Goal: Information Seeking & Learning: Learn about a topic

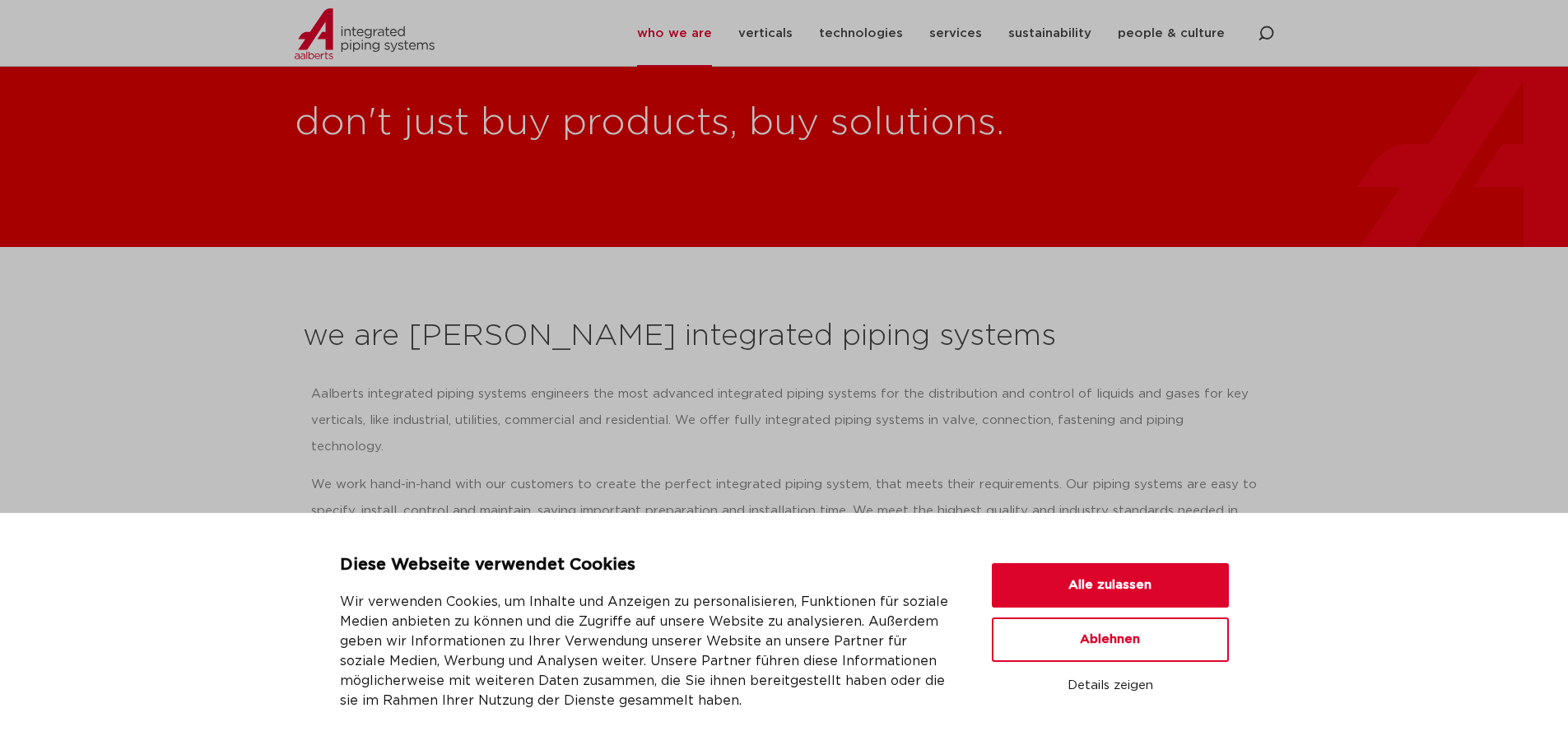
scroll to position [357, 0]
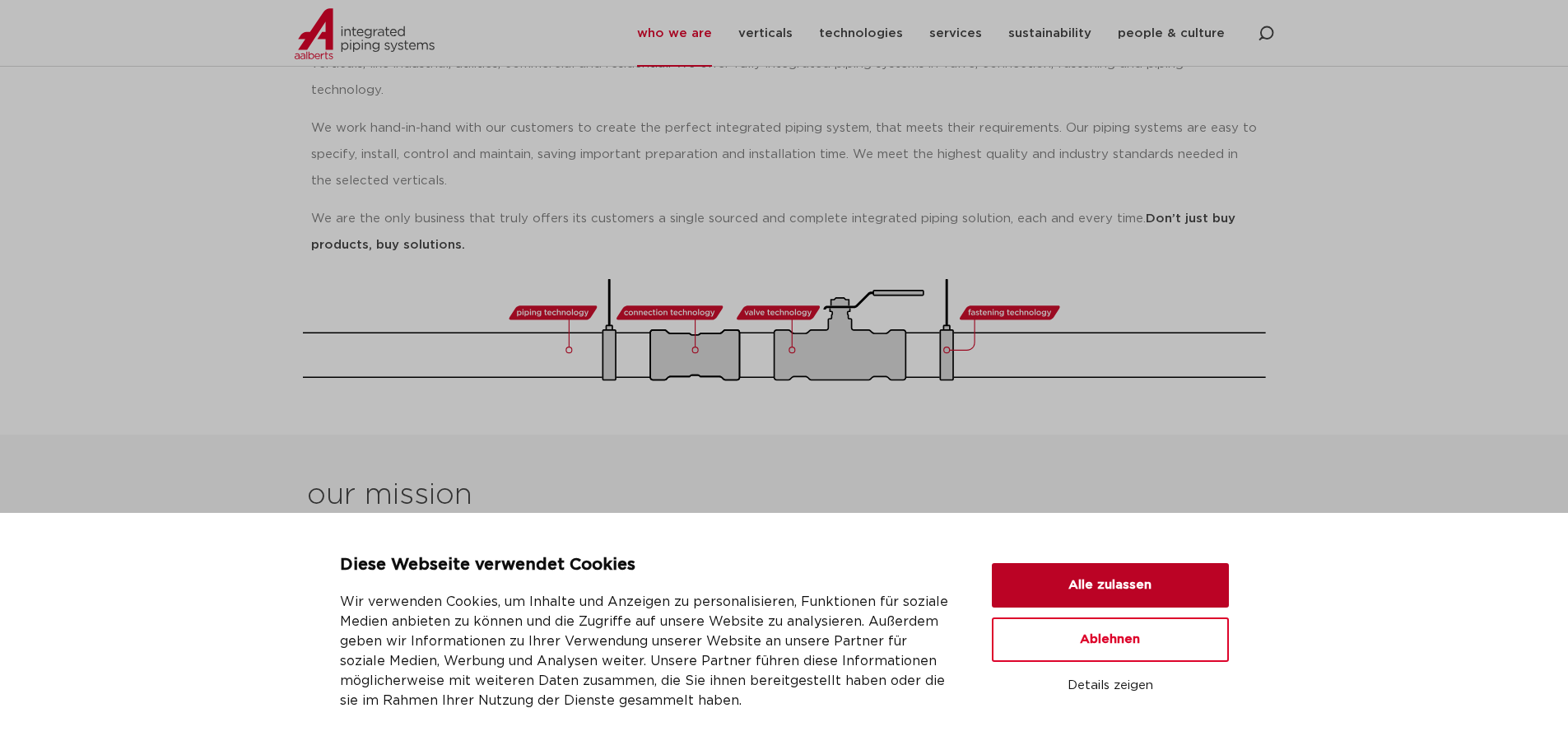
click at [1071, 564] on button "Alle zulassen" at bounding box center [1111, 586] width 237 height 44
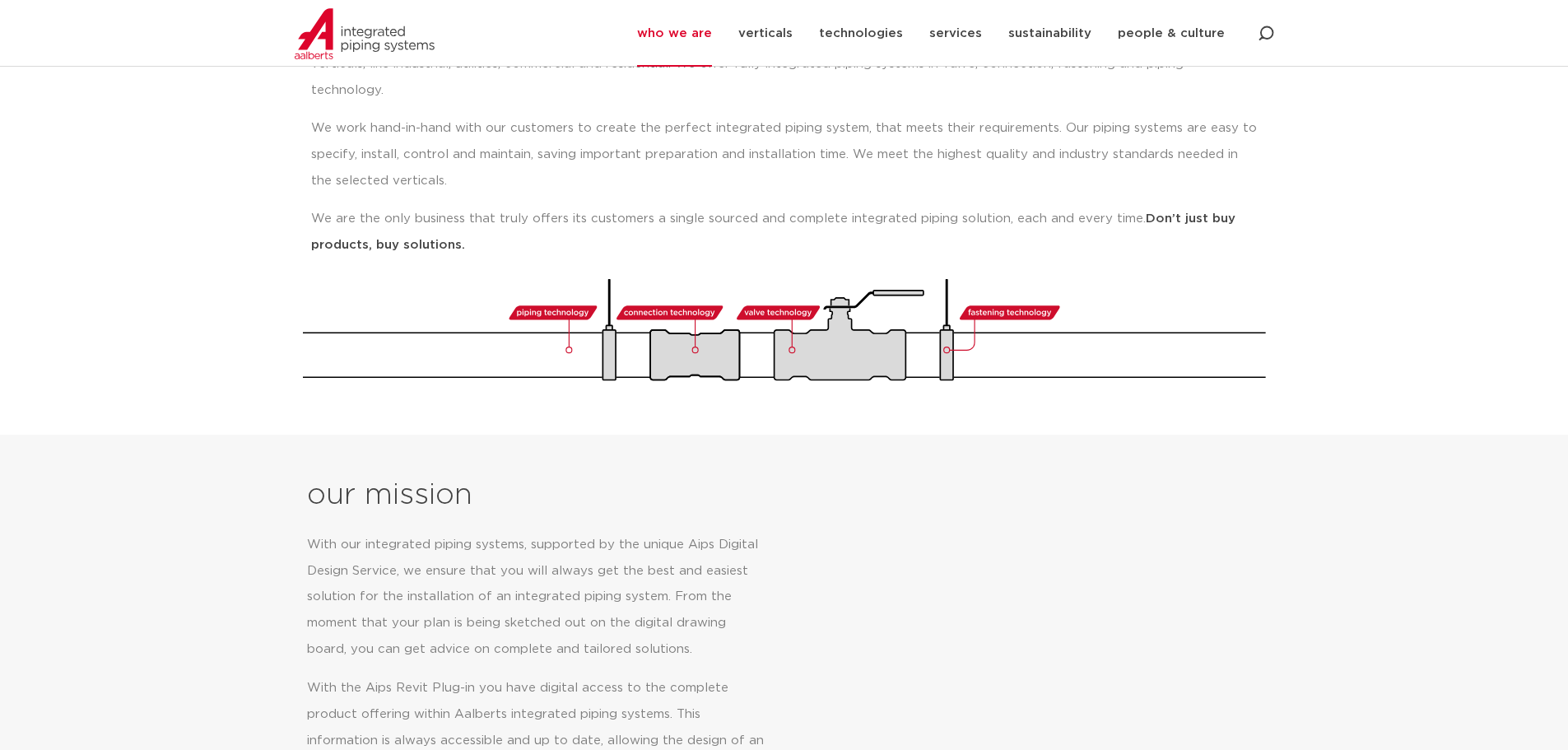
scroll to position [0, 0]
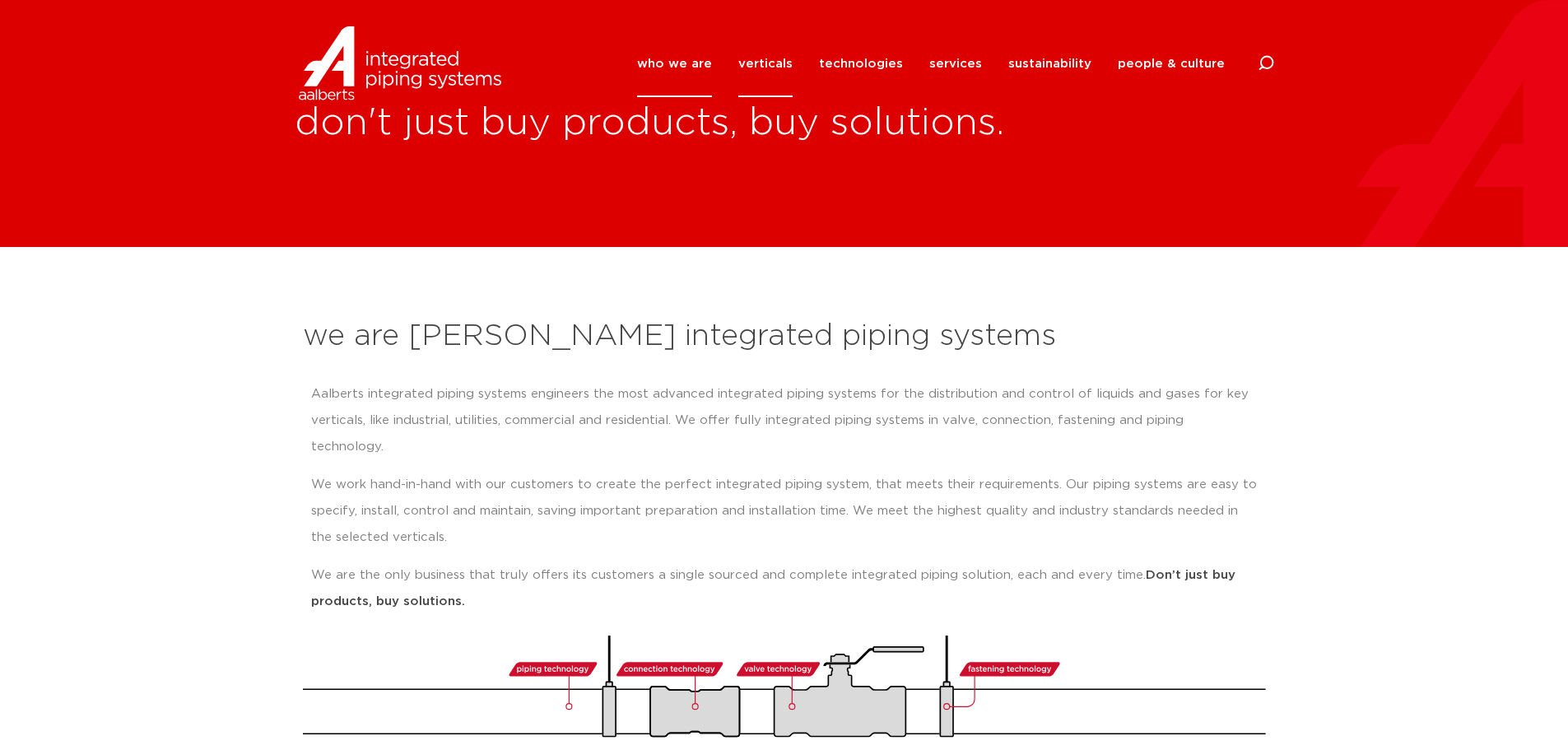
click at [784, 61] on link "verticals" at bounding box center [765, 64] width 54 height 67
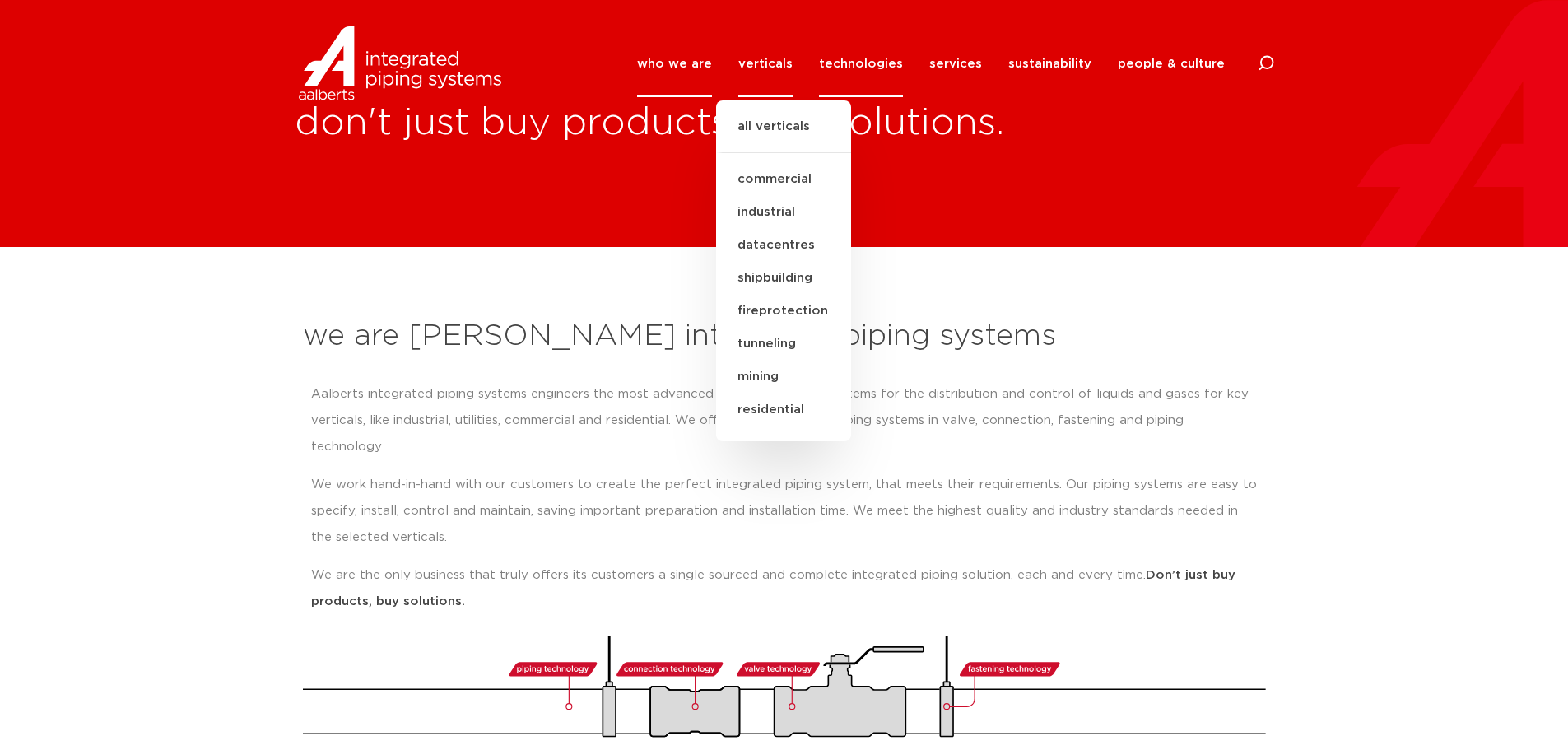
click at [891, 62] on link "technologies" at bounding box center [861, 64] width 84 height 67
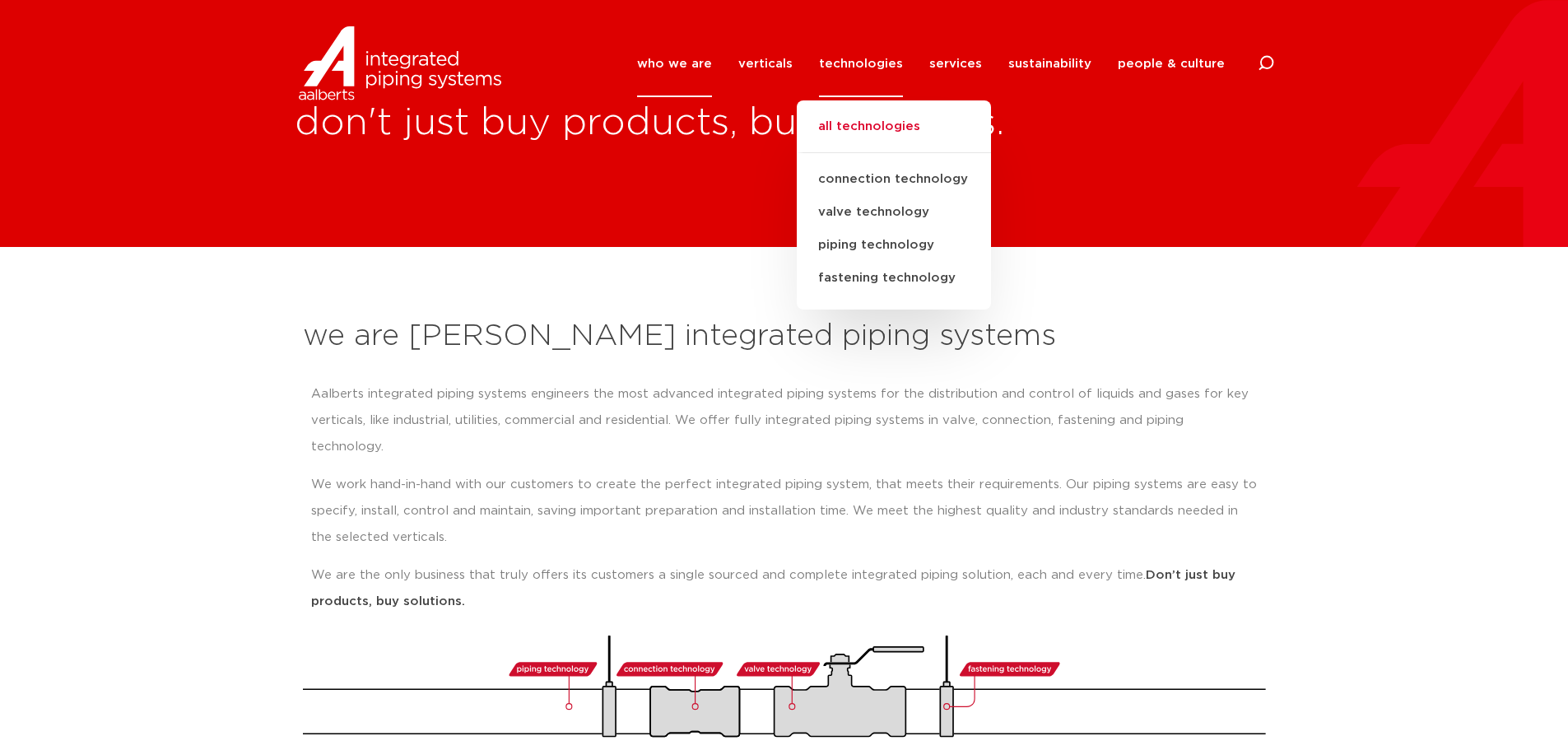
click at [887, 122] on link "all technologies" at bounding box center [893, 135] width 194 height 37
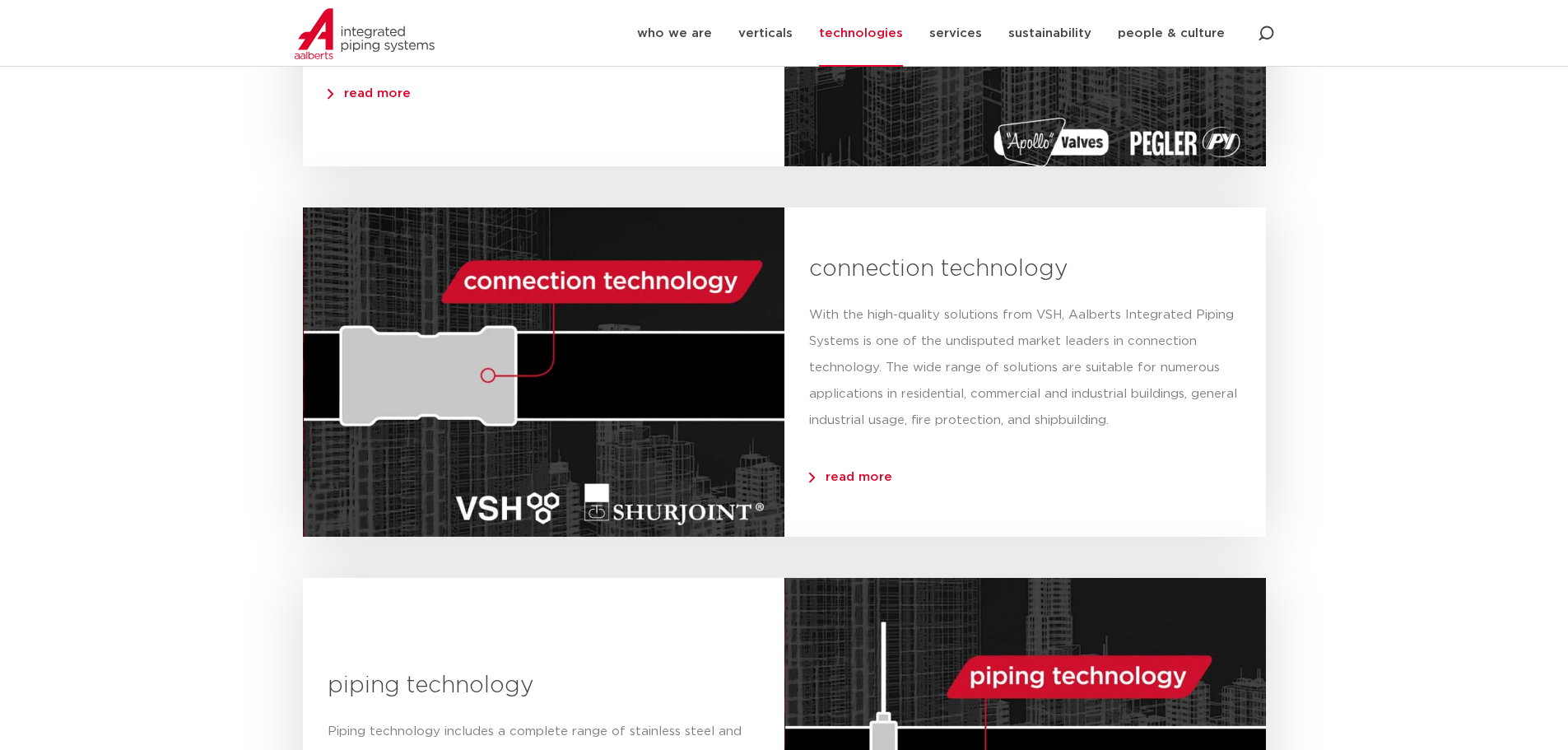
scroll to position [714, 0]
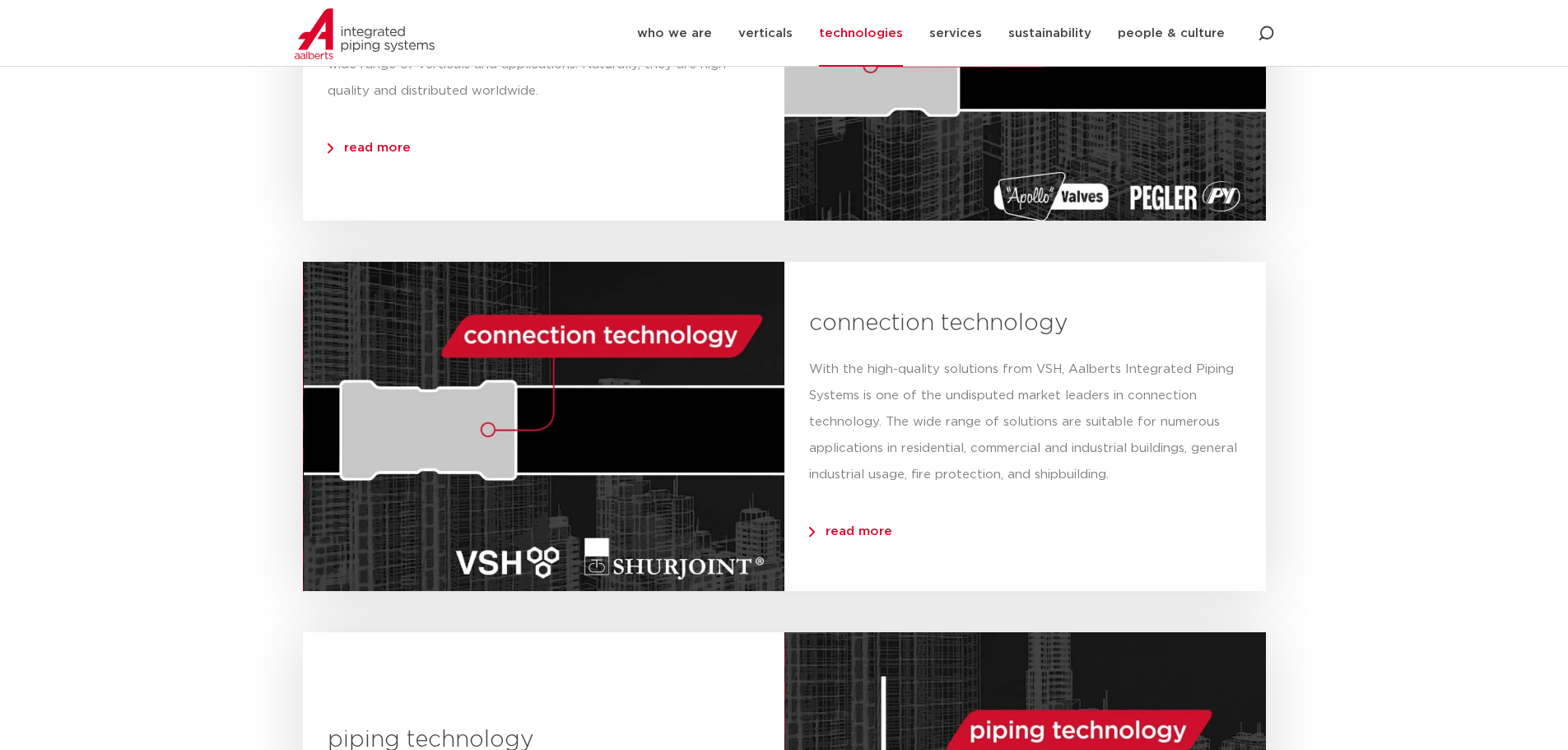
click at [871, 532] on span "read more" at bounding box center [851, 532] width 83 height 12
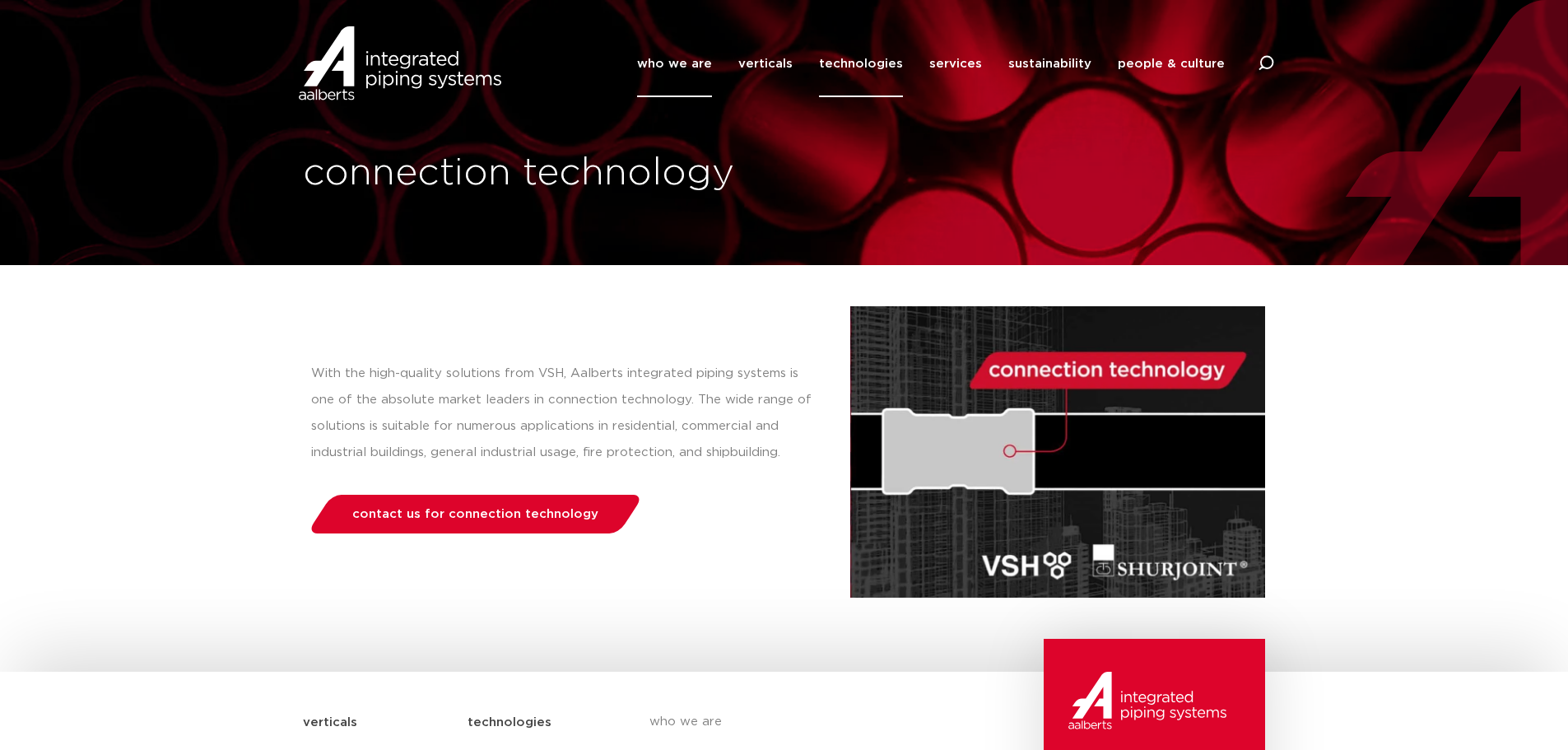
click at [703, 63] on link "who we are" at bounding box center [675, 64] width 75 height 67
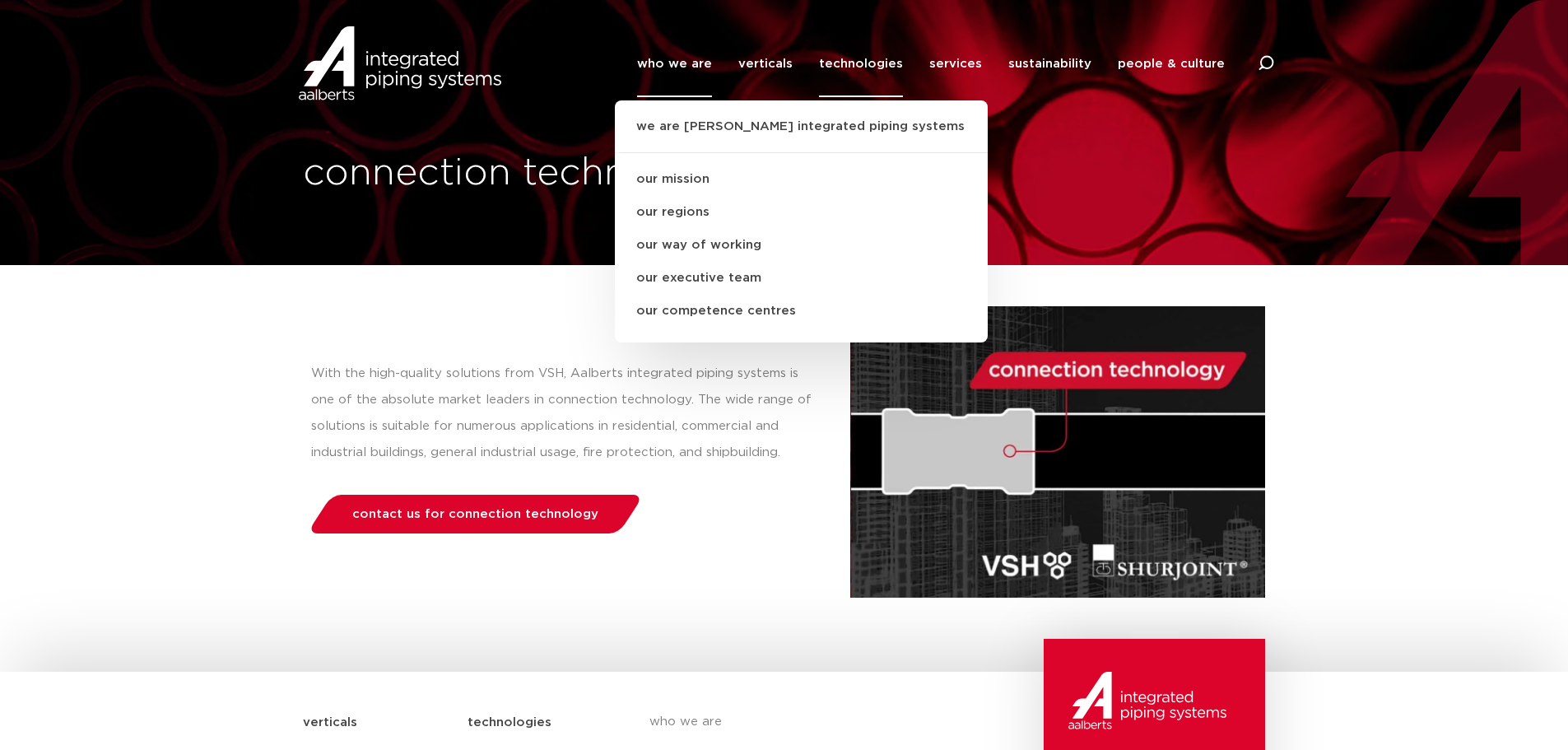
click at [439, 321] on div "With the high-quality solutions from VSH, Aalberts integrated piping systems is…" at bounding box center [577, 452] width 548 height 291
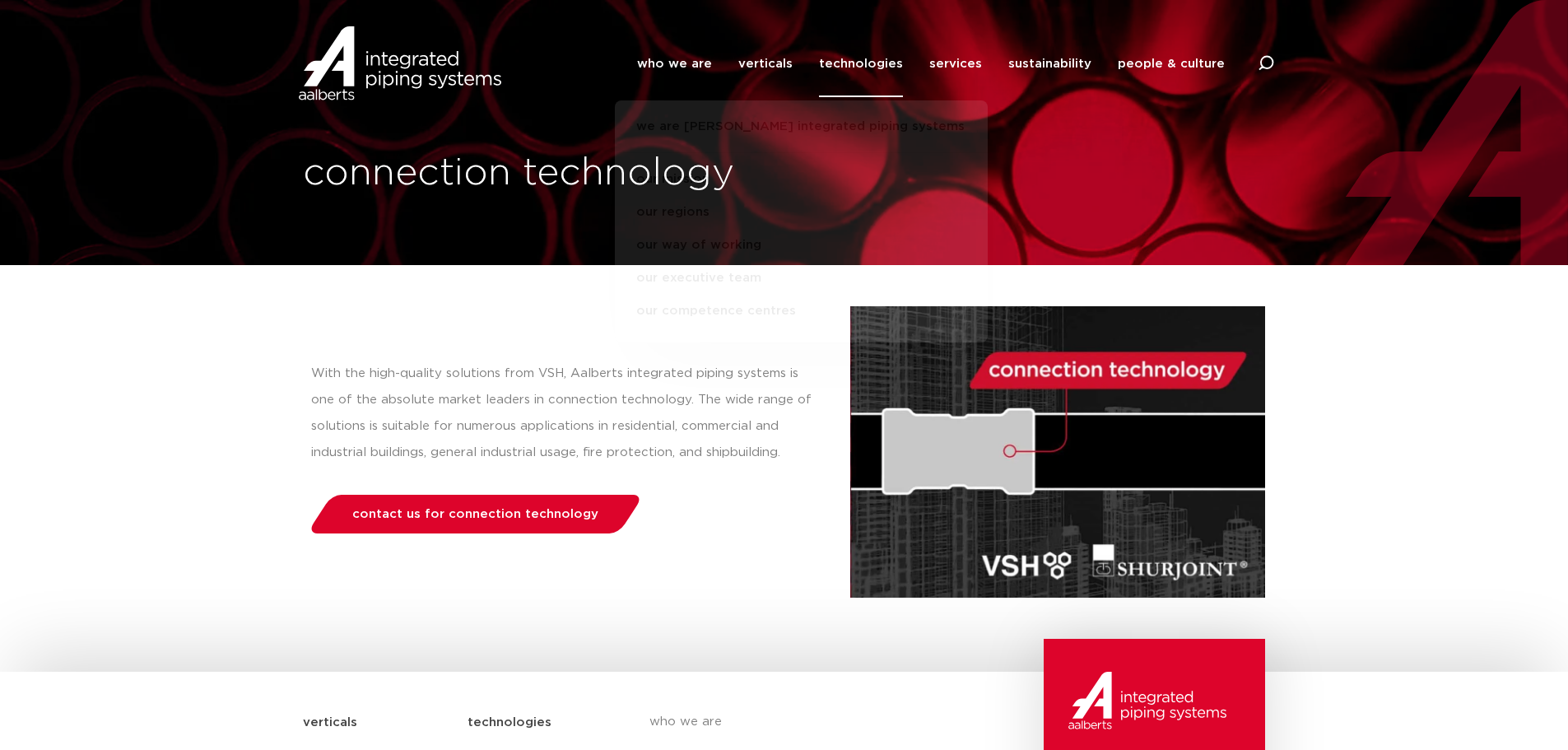
scroll to position [348, 0]
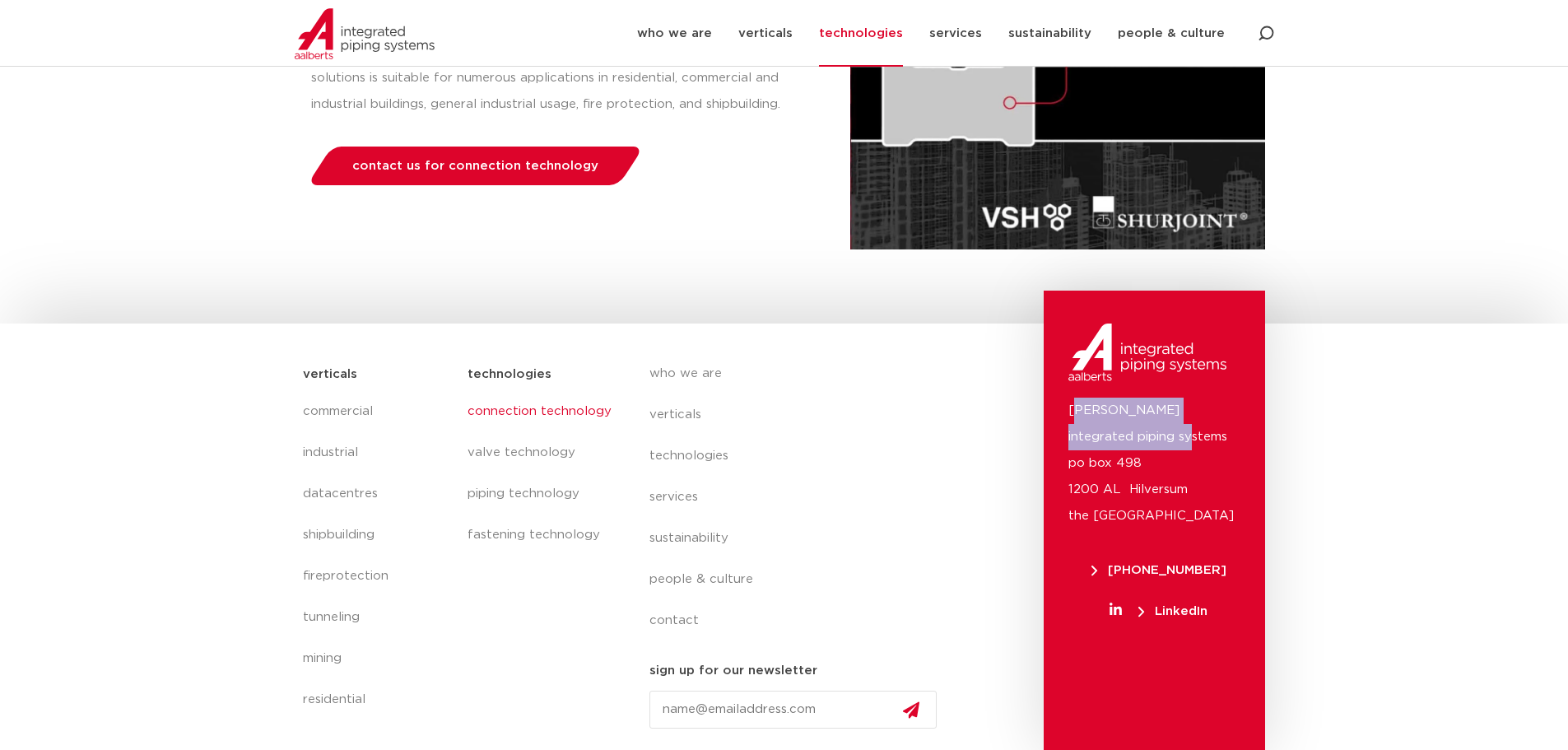
drag, startPoint x: 1080, startPoint y: 405, endPoint x: 1131, endPoint y: 433, distance: 58.2
click at [1131, 433] on p "Aalberts integrated piping systems po box 498 1200 AL Hilversum the Netherlands" at bounding box center [1155, 463] width 172 height 131
drag, startPoint x: 1051, startPoint y: 405, endPoint x: 1136, endPoint y: 445, distance: 93.9
click at [1136, 445] on div "Aalberts integrated piping systems po box 498 1200 AL Hilversum the Netherlands…" at bounding box center [1154, 520] width 222 height 459
copy p "[PERSON_NAME] integrated piping systems"
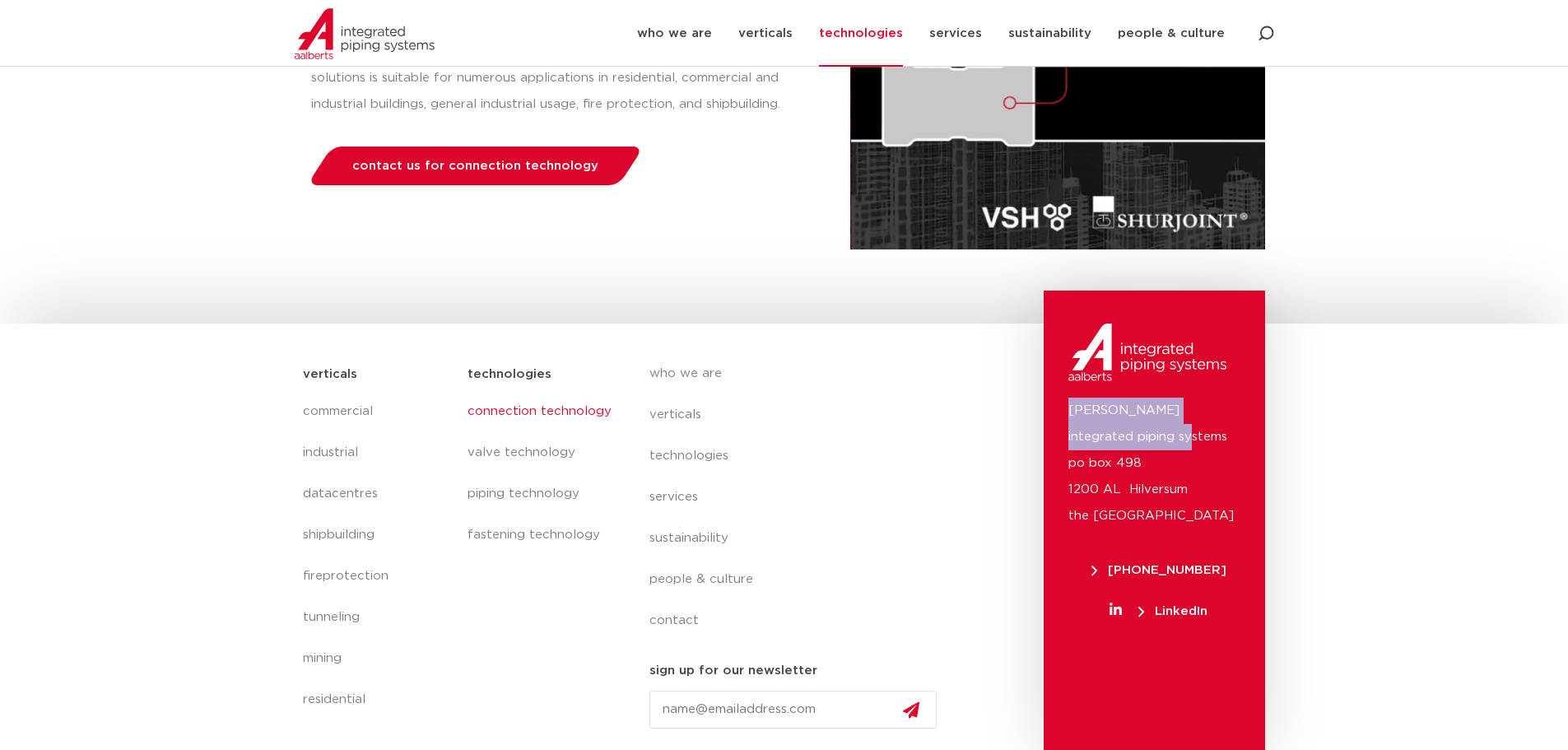
click at [1087, 409] on p "Aalberts integrated piping systems po box 498 1200 AL Hilversum the Netherlands" at bounding box center [1155, 463] width 172 height 131
click at [1145, 19] on link "people & culture" at bounding box center [1171, 33] width 107 height 67
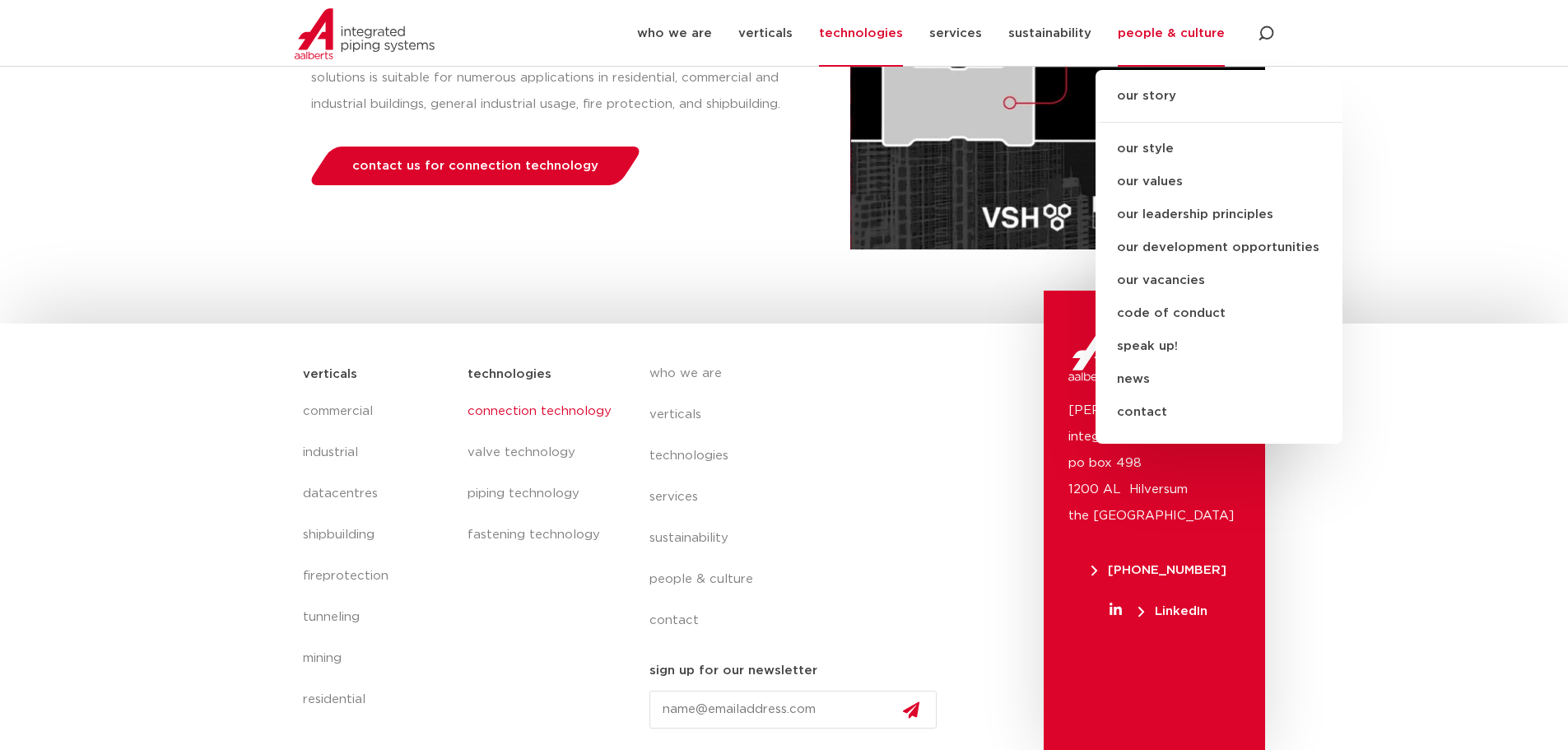
click at [1150, 91] on link "our story" at bounding box center [1219, 104] width 247 height 37
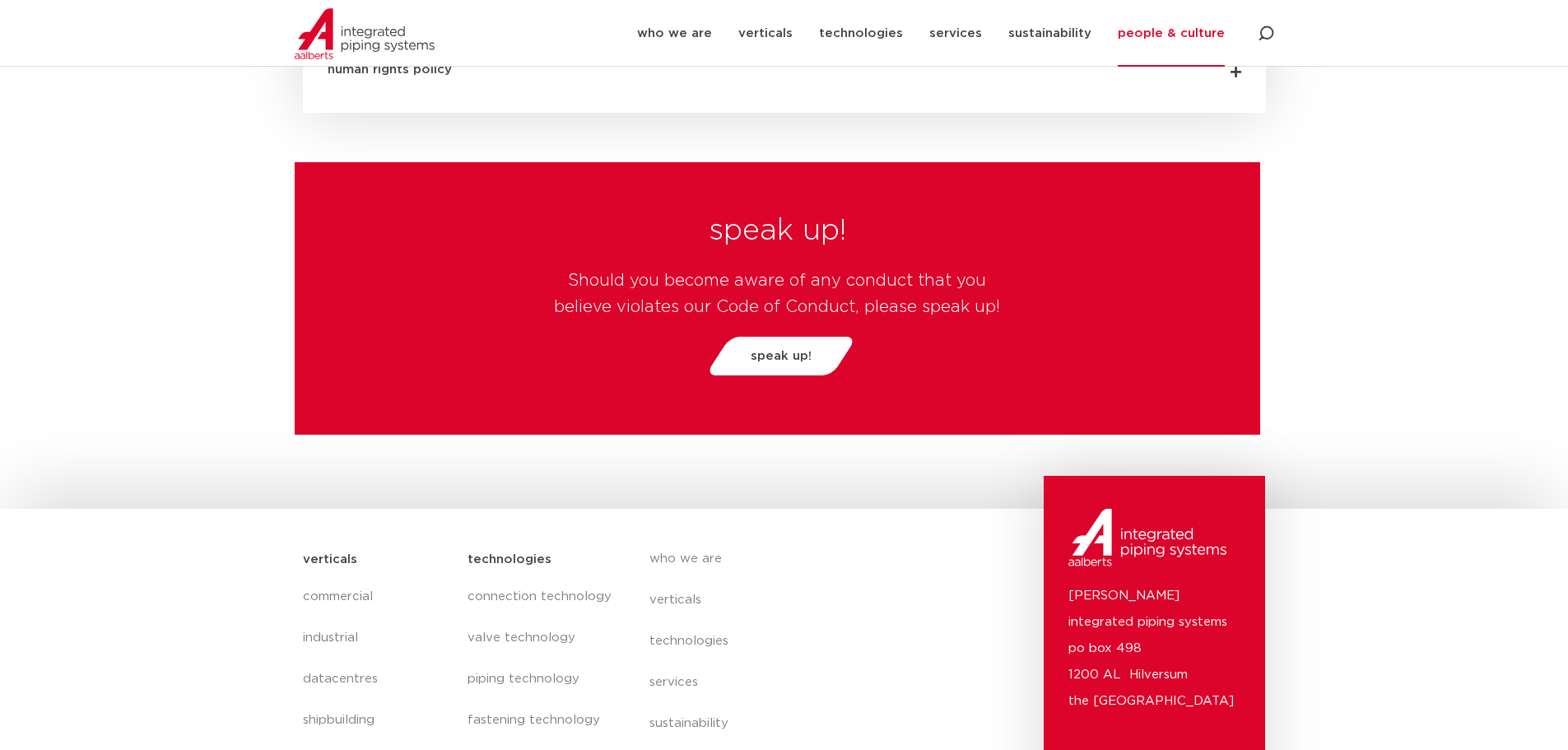
scroll to position [4283, 0]
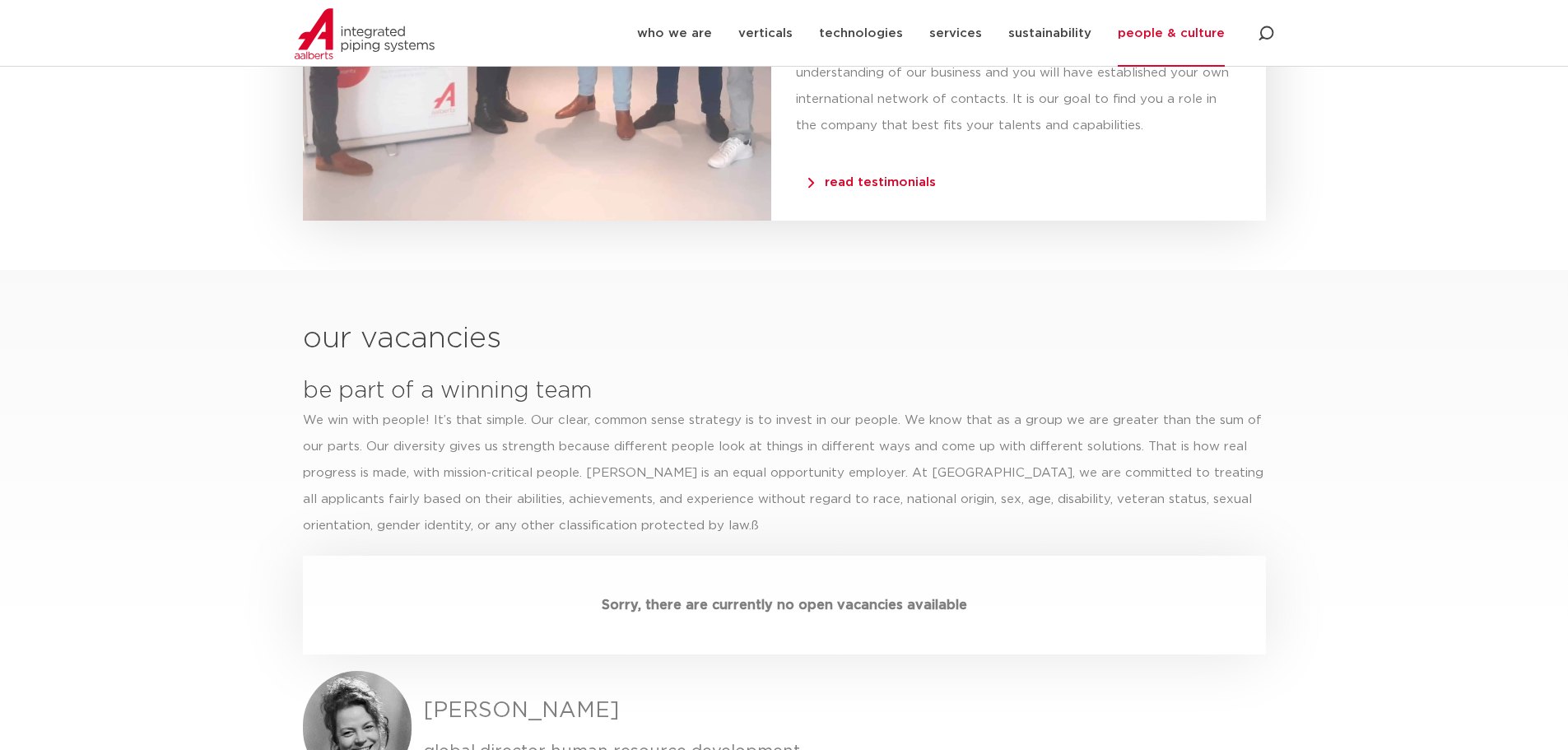
click at [1184, 30] on link "people & culture" at bounding box center [1171, 33] width 107 height 67
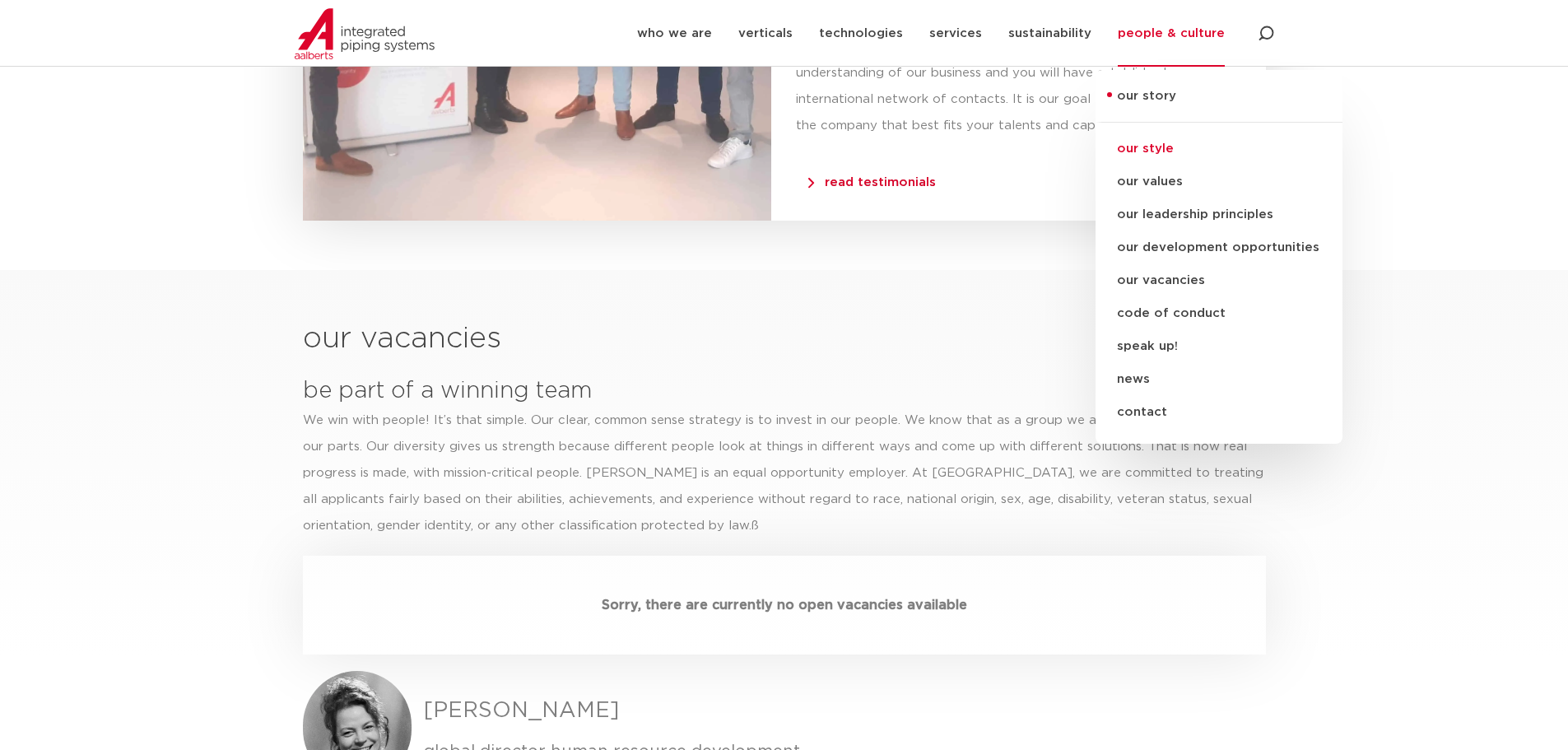
click at [1144, 142] on link "our style" at bounding box center [1219, 149] width 247 height 33
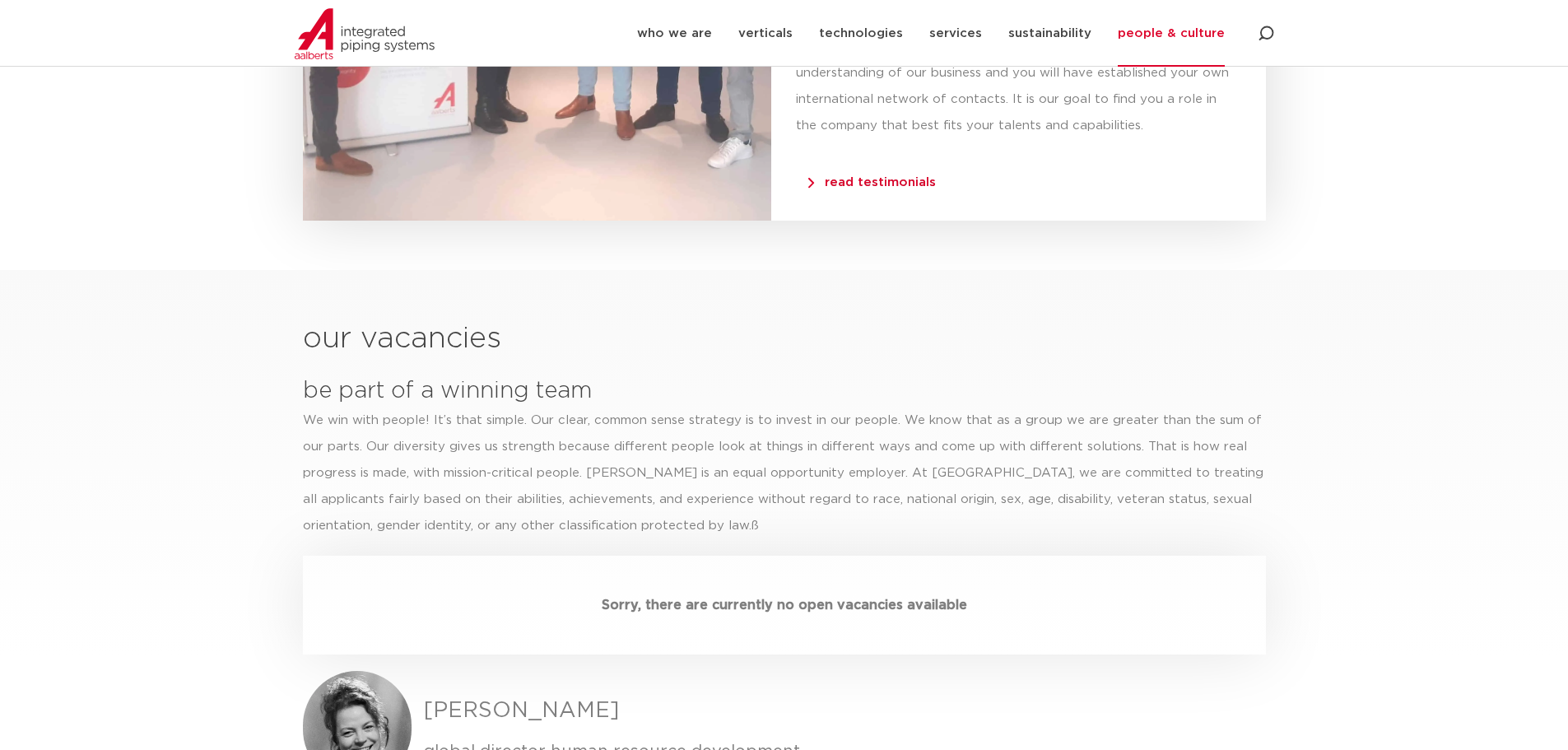
click at [1155, 30] on link "people & culture" at bounding box center [1171, 33] width 107 height 67
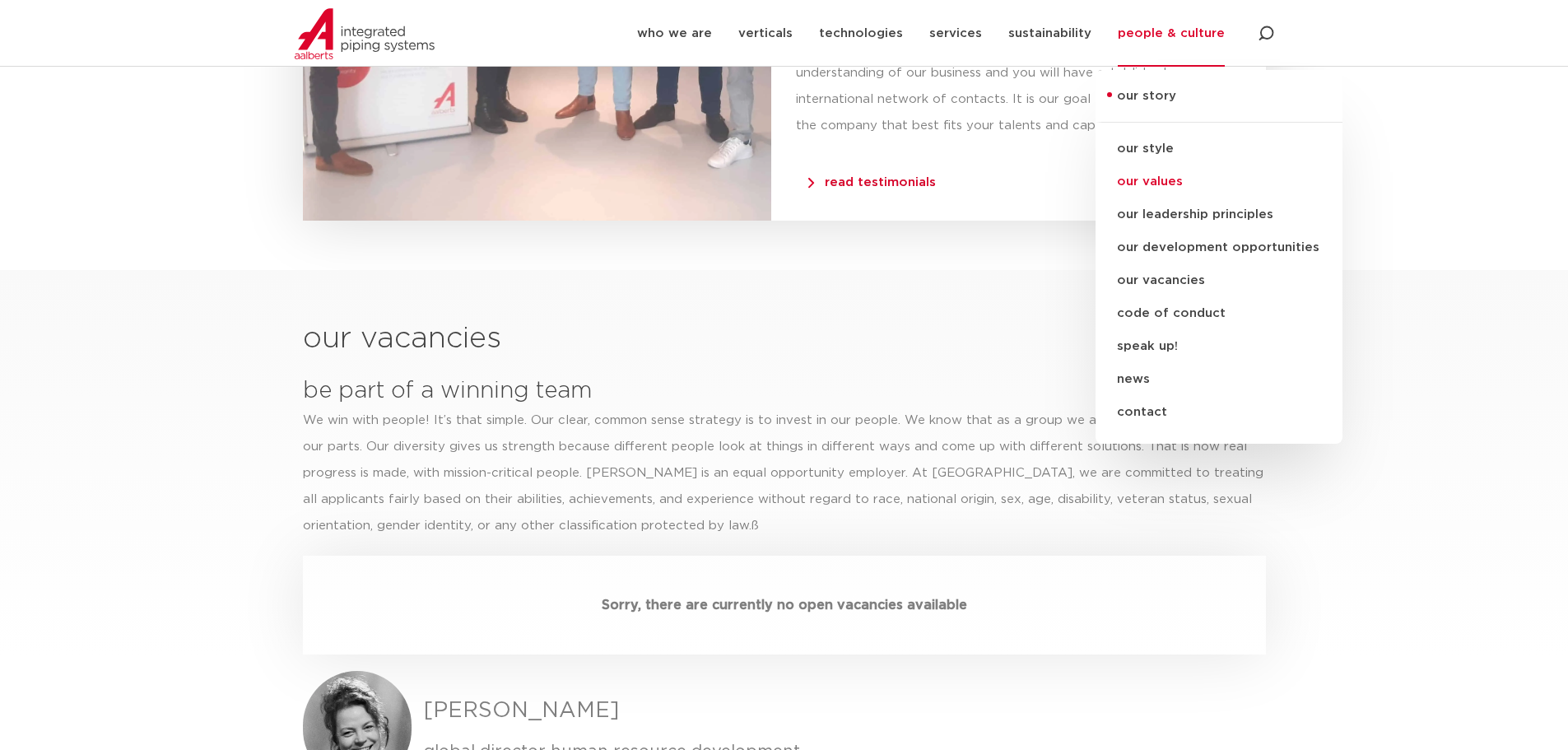
click at [1158, 176] on link "our values" at bounding box center [1219, 182] width 247 height 33
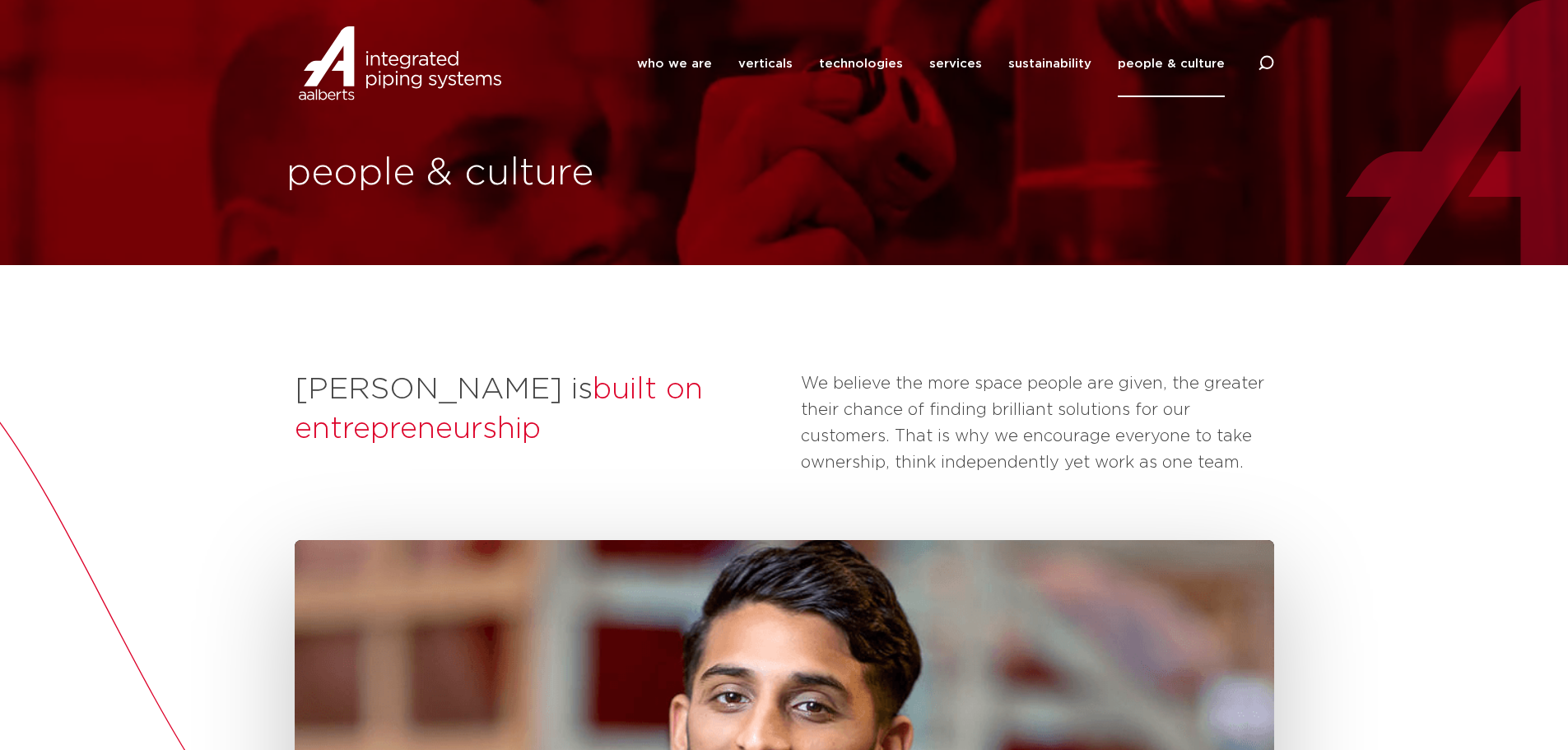
click at [1182, 77] on link "people & culture" at bounding box center [1171, 64] width 107 height 67
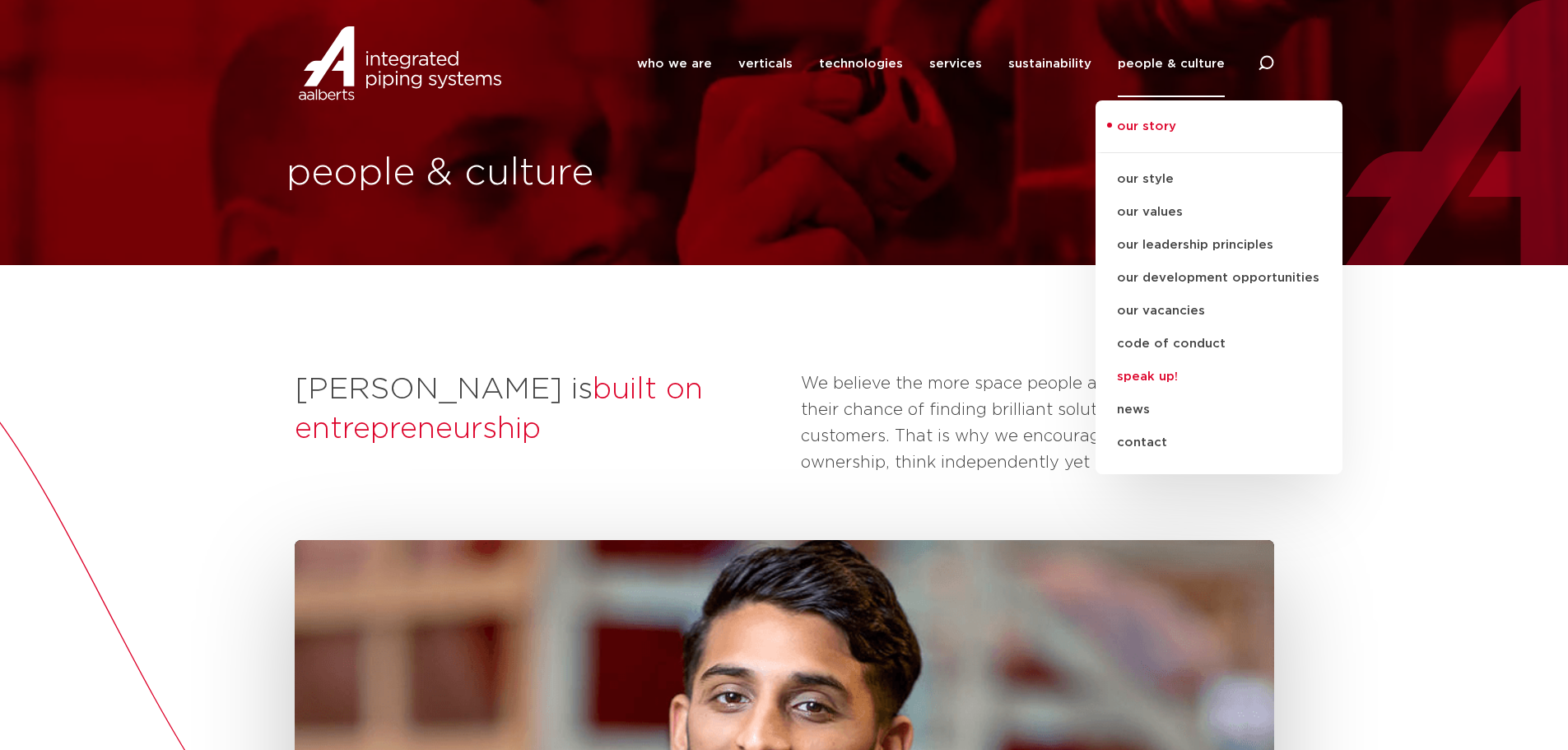
click at [1150, 368] on link "speak up!" at bounding box center [1219, 378] width 247 height 33
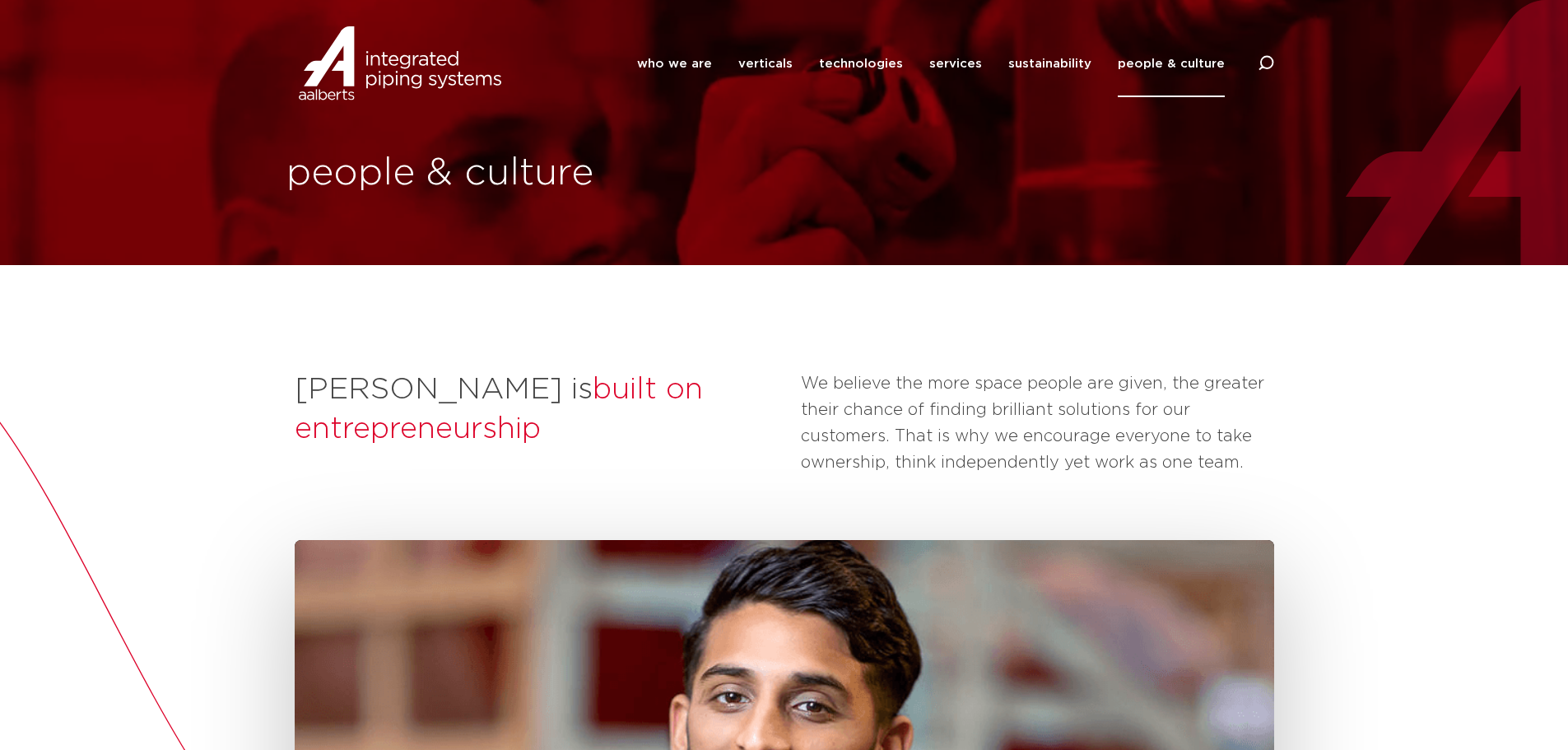
click at [1180, 48] on link "people & culture" at bounding box center [1171, 64] width 107 height 67
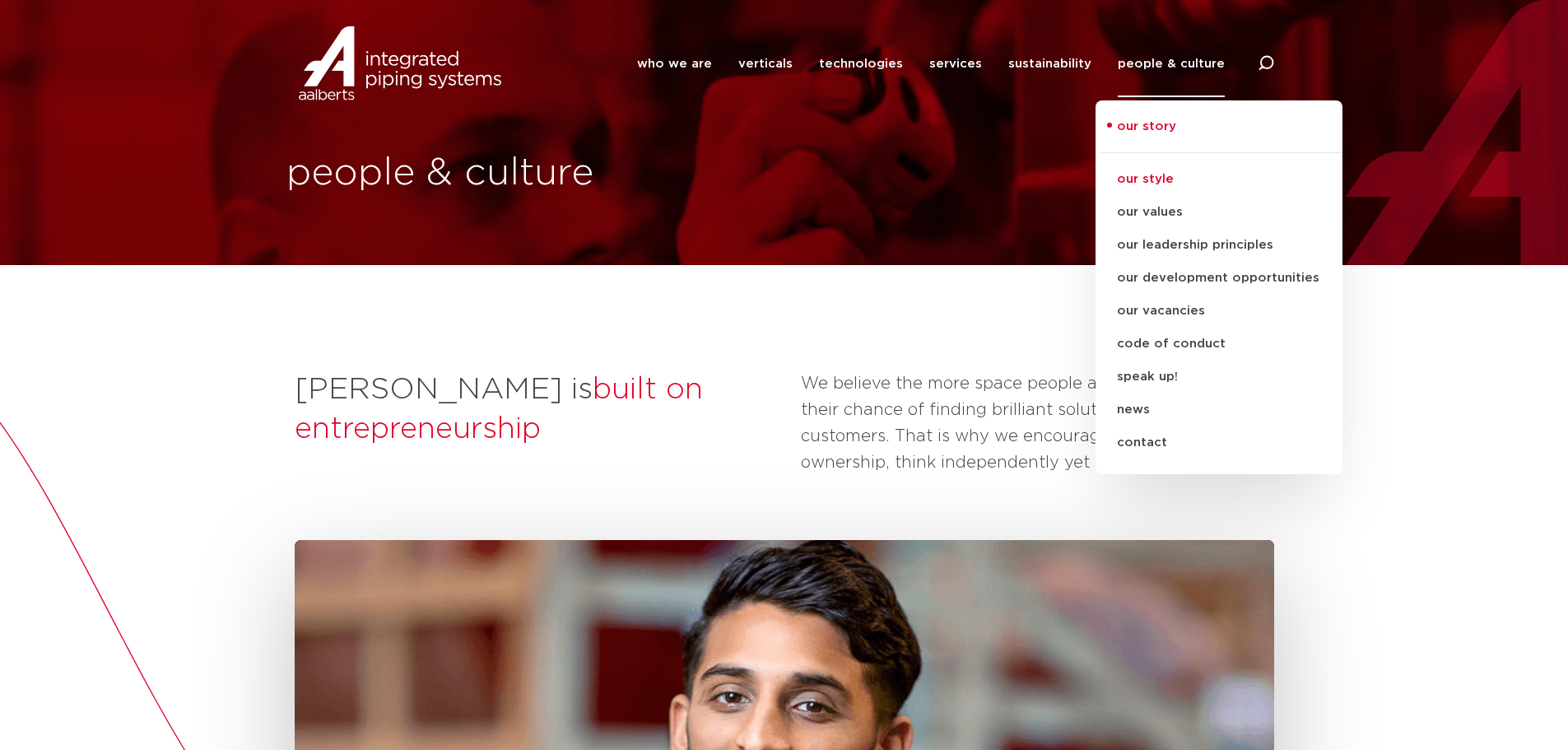
click at [1143, 173] on link "our style" at bounding box center [1219, 179] width 247 height 33
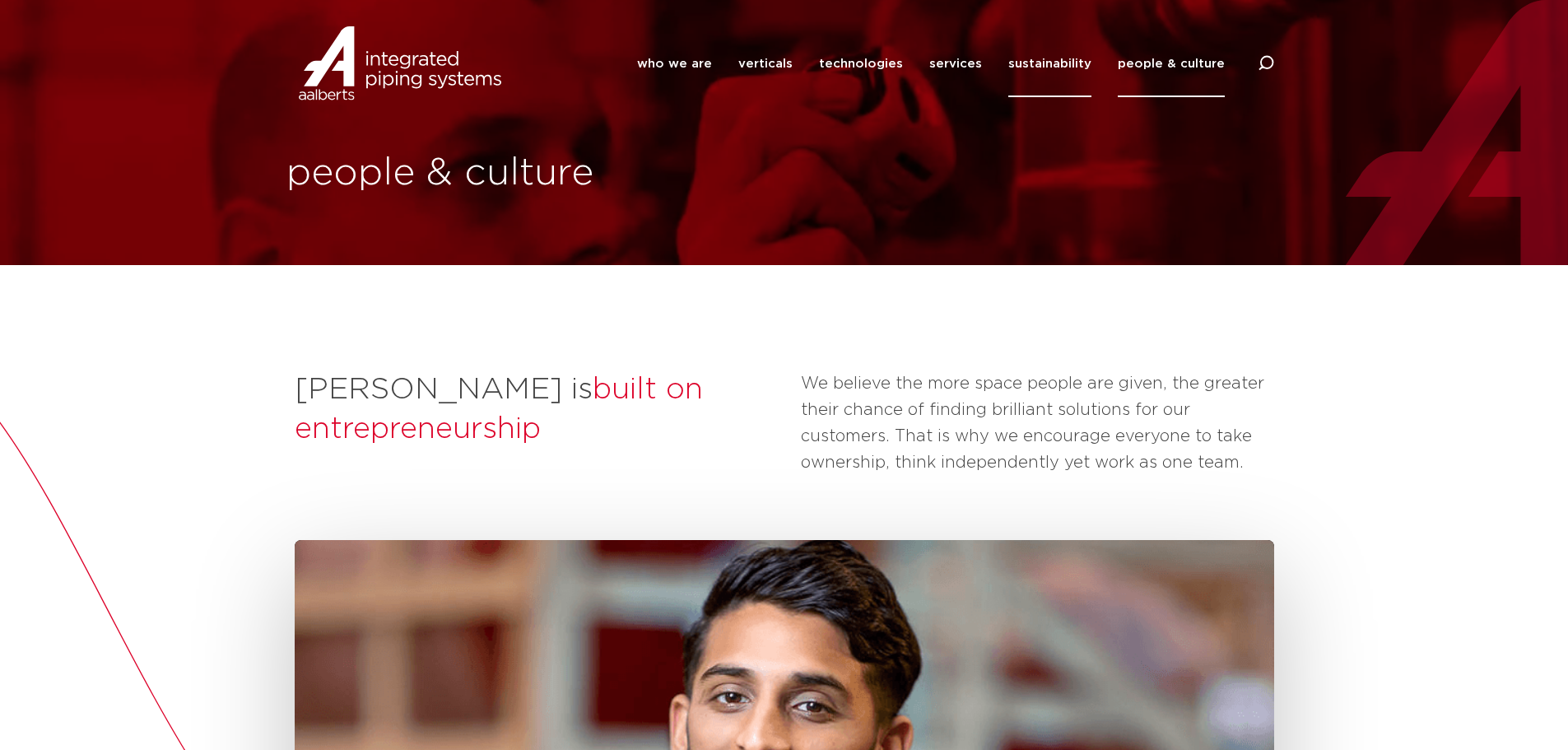
click at [1045, 70] on link "sustainability" at bounding box center [1051, 64] width 83 height 67
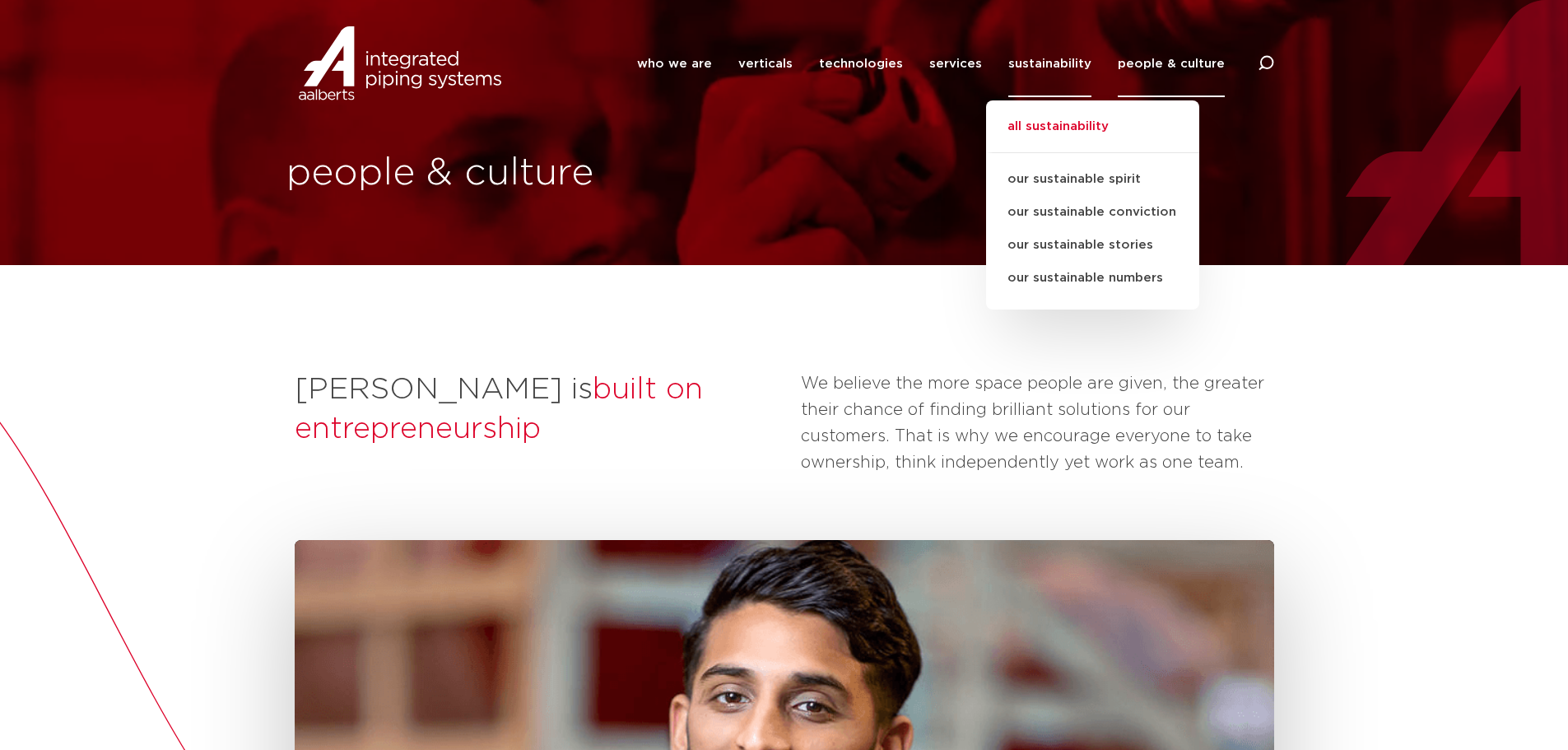
click at [1047, 129] on link "all sustainability" at bounding box center [1092, 135] width 213 height 37
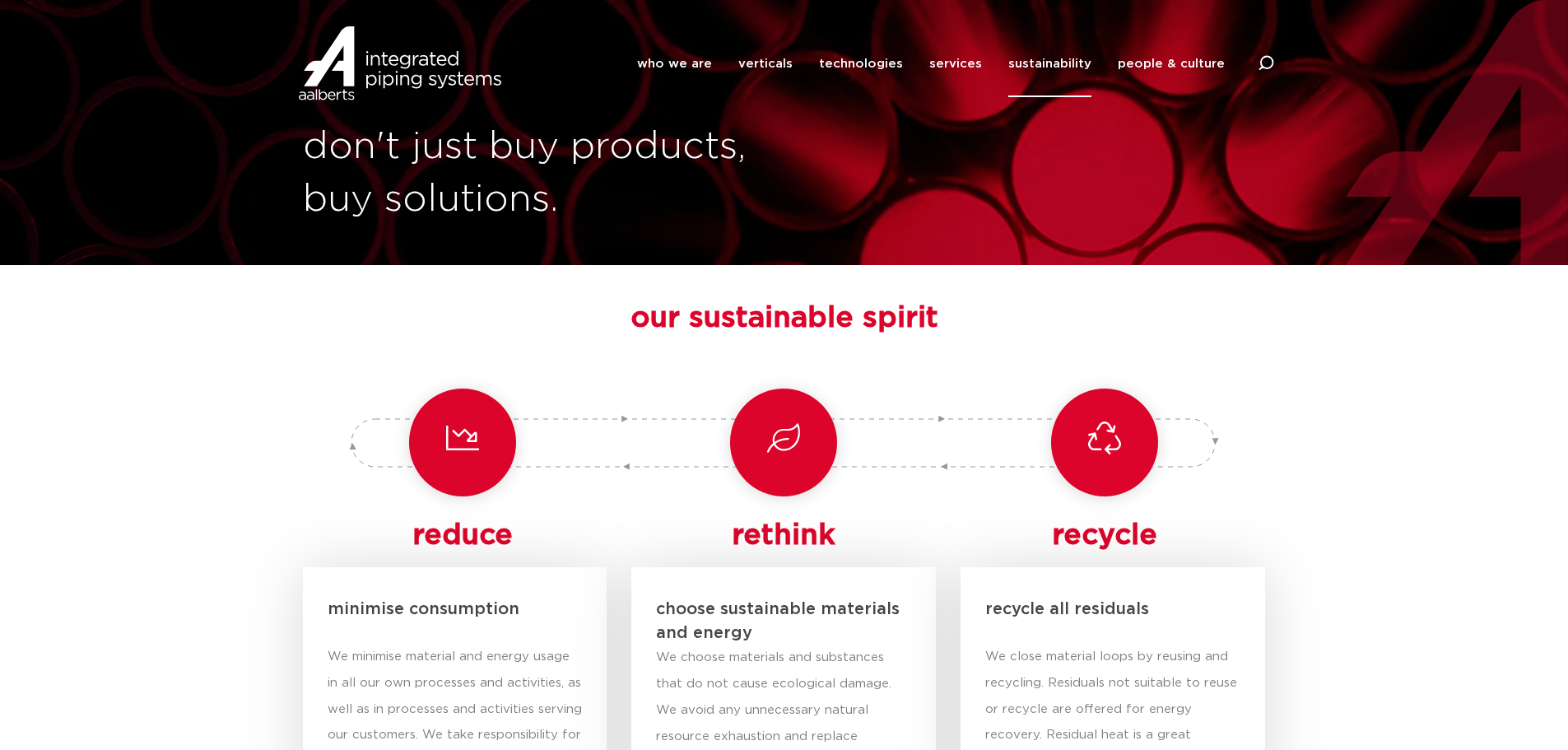
click at [1138, 72] on link "people & culture" at bounding box center [1171, 64] width 107 height 67
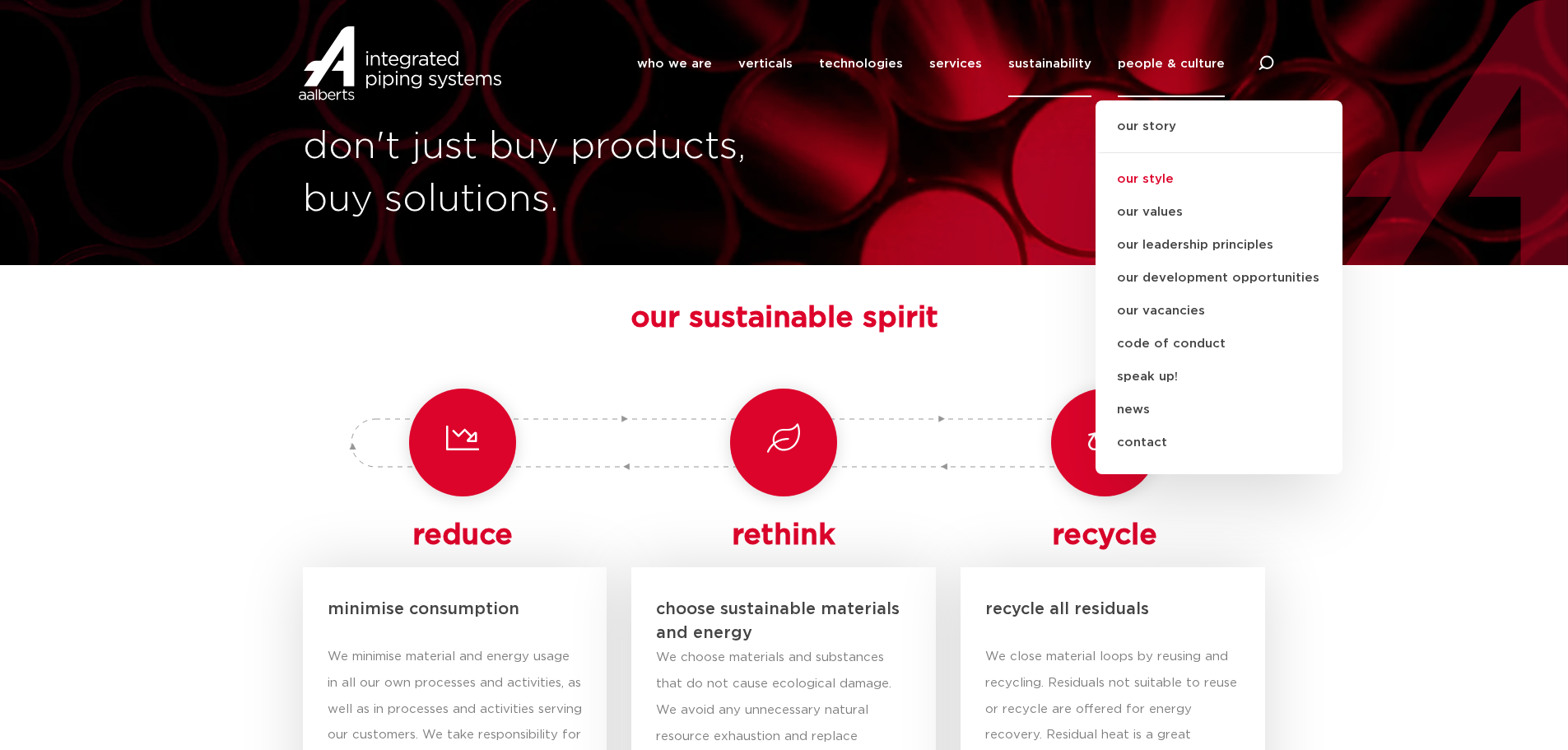
click at [1162, 165] on link "our style" at bounding box center [1219, 179] width 247 height 33
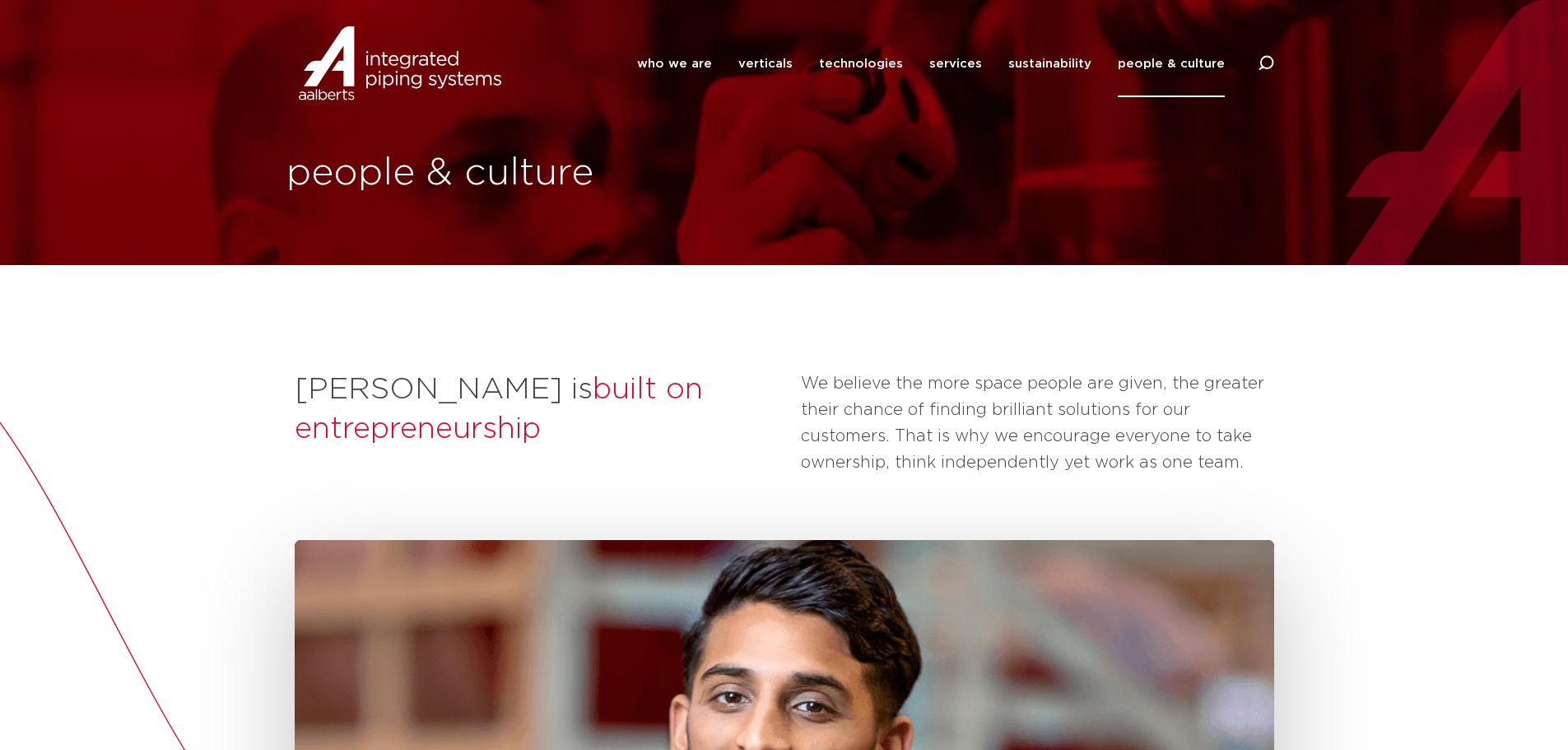
click at [1184, 72] on link "people & culture" at bounding box center [1171, 64] width 107 height 67
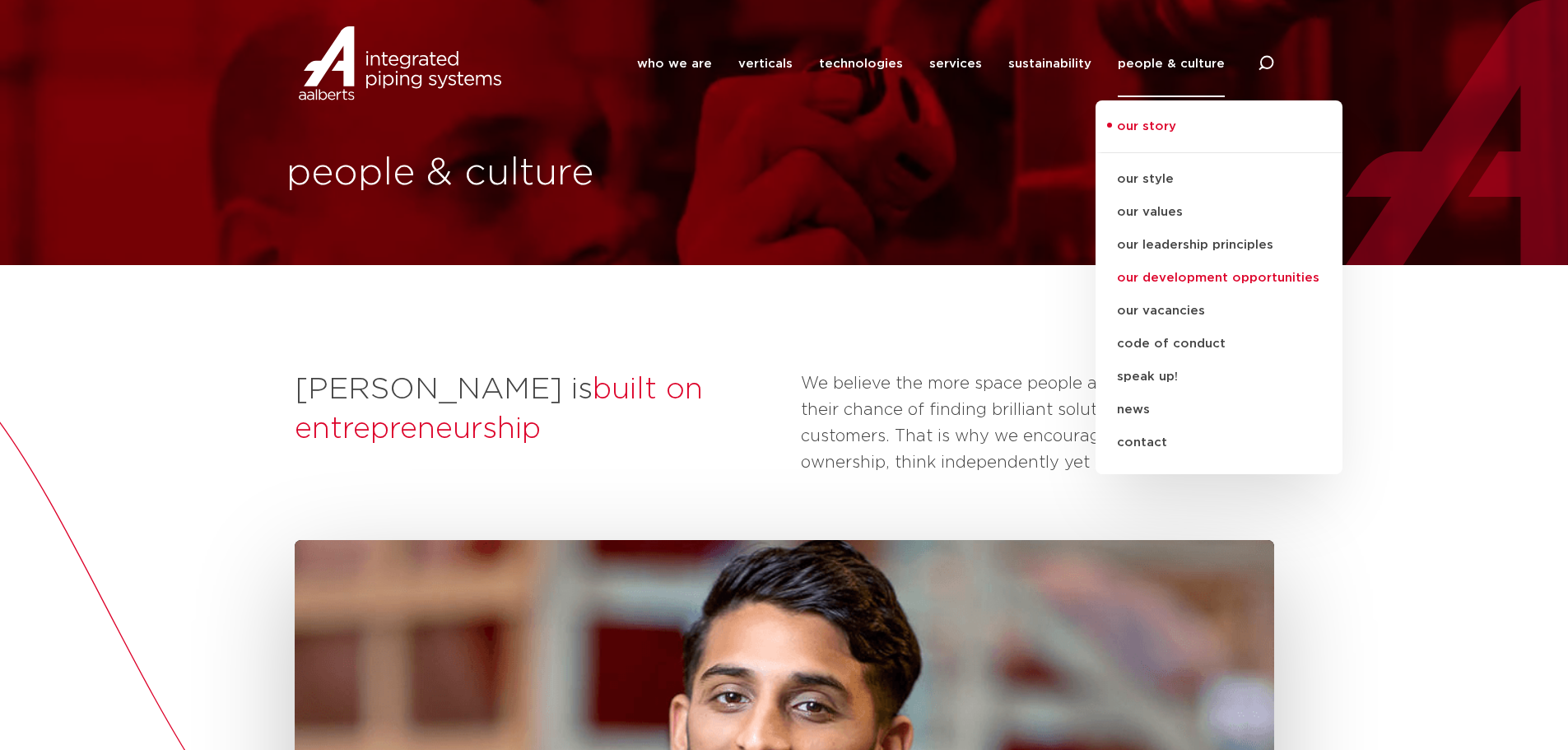
click at [1181, 265] on link "our development opportunities" at bounding box center [1219, 278] width 247 height 33
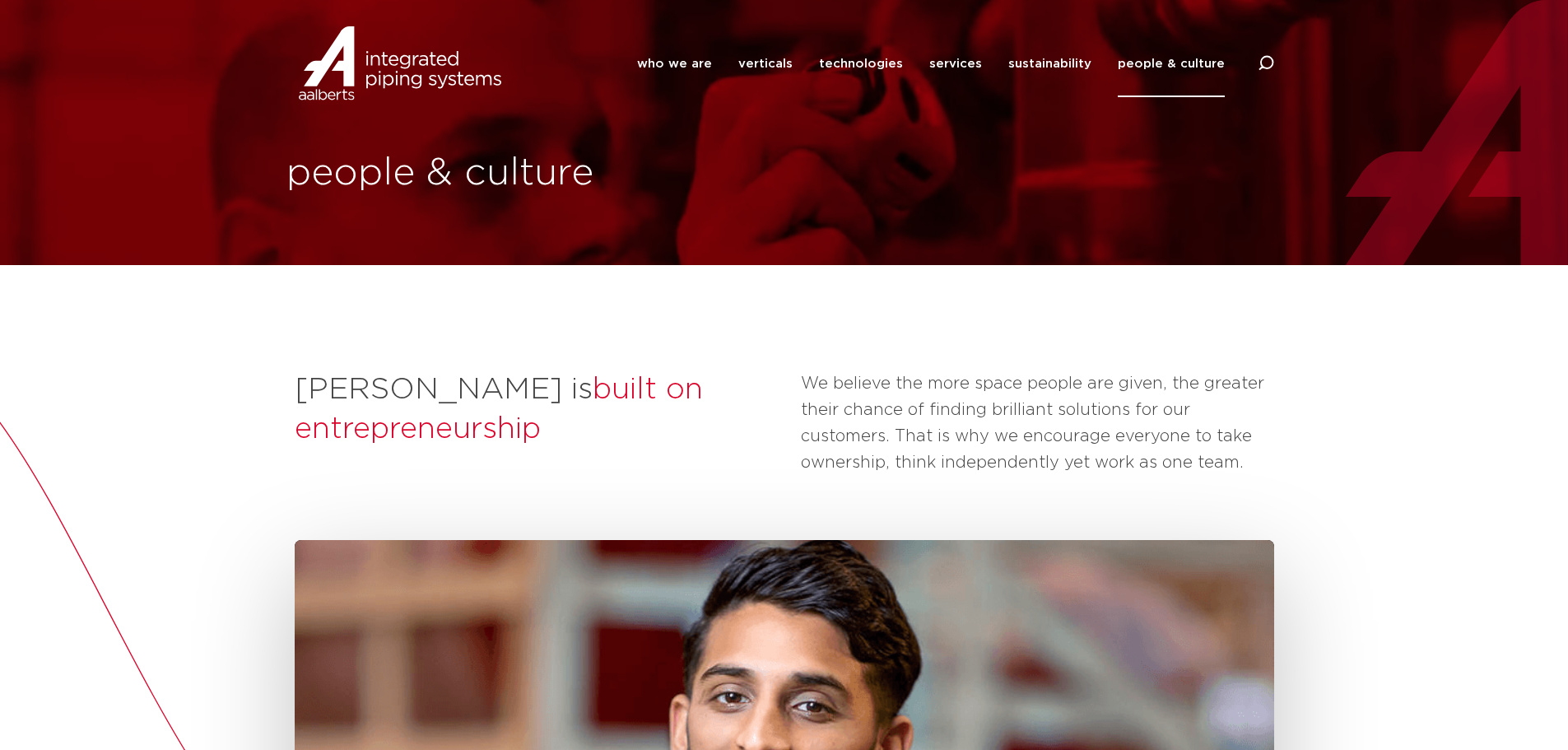
click at [1173, 69] on link "people & culture" at bounding box center [1171, 64] width 107 height 67
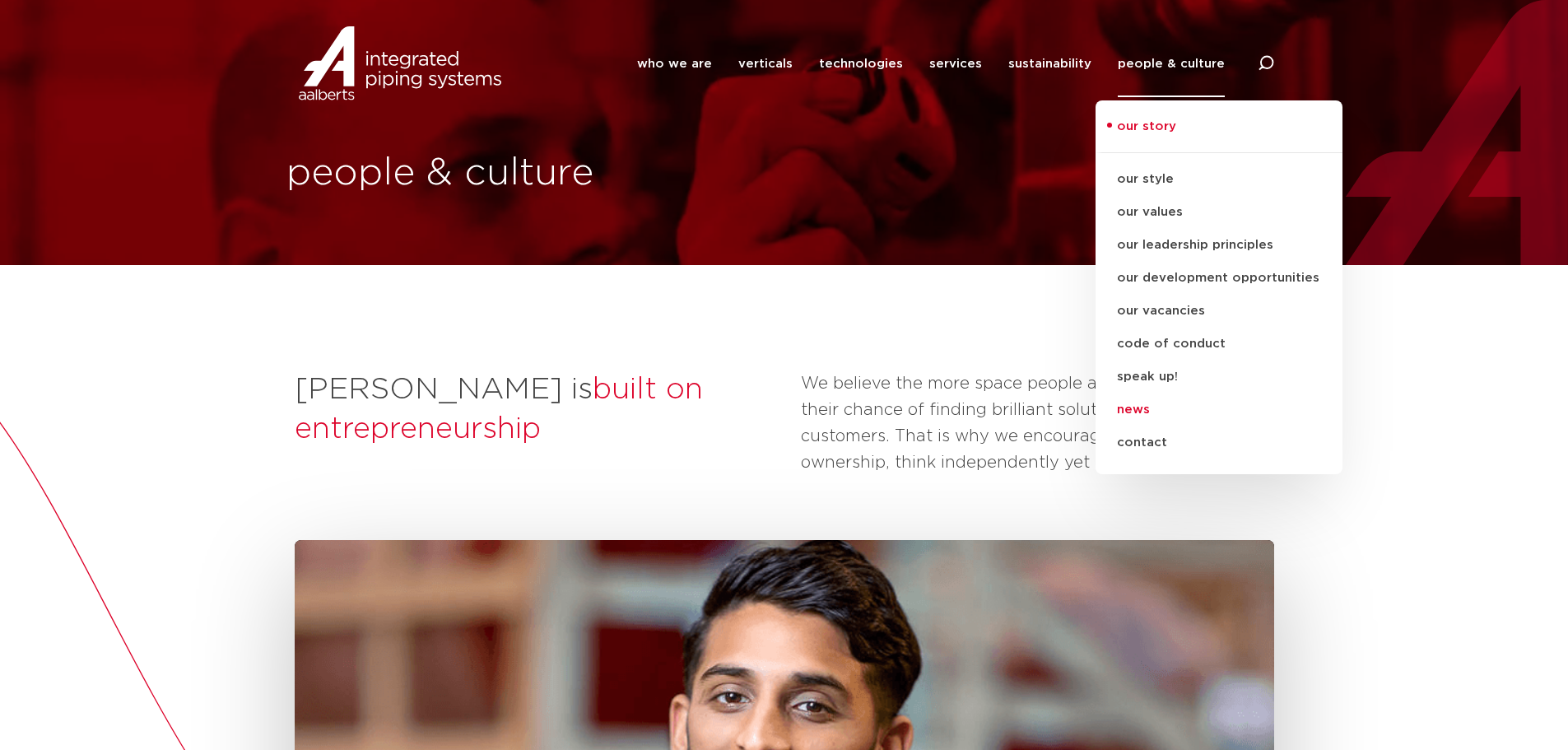
click at [1147, 422] on link "news" at bounding box center [1219, 411] width 247 height 33
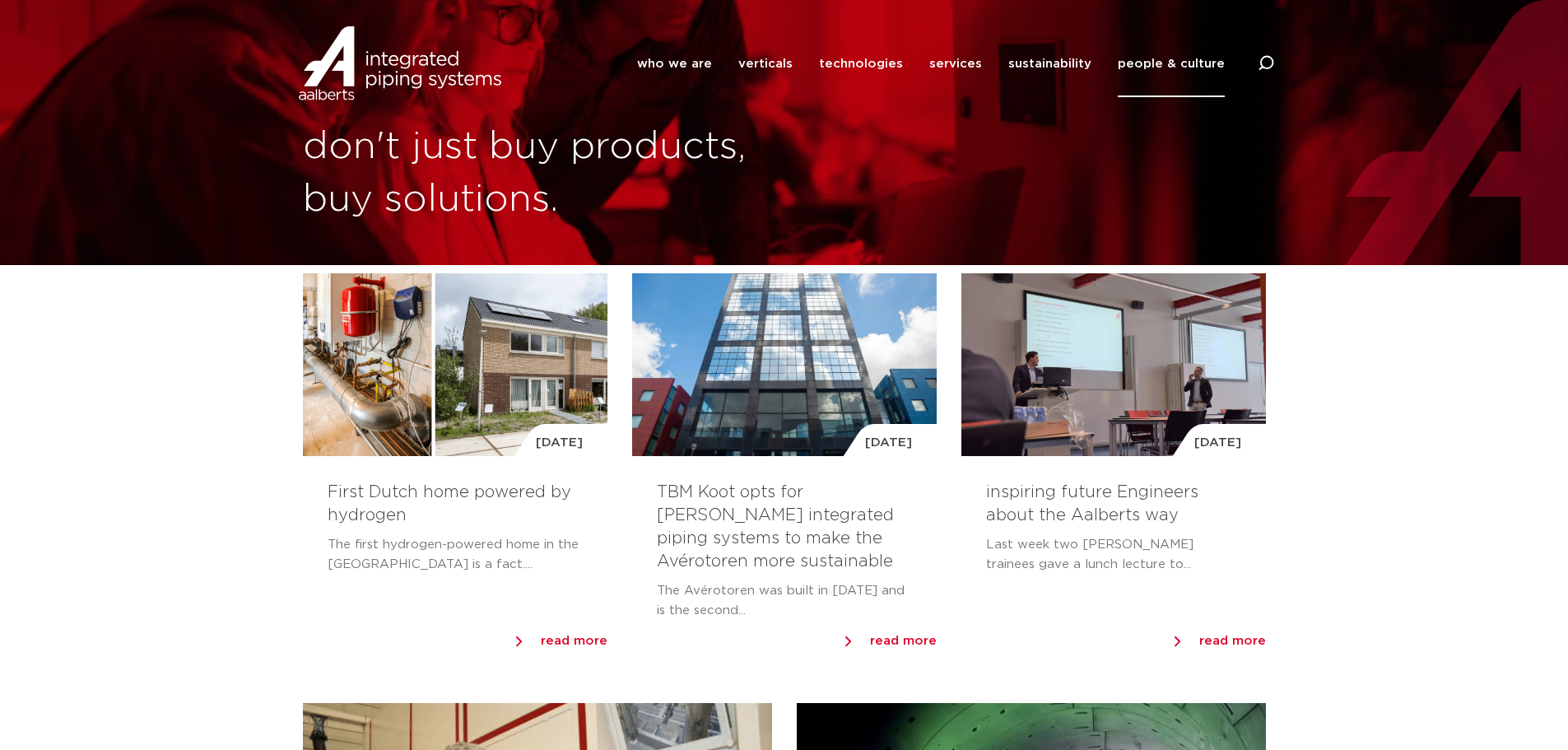
click at [1198, 57] on link "people & culture" at bounding box center [1171, 64] width 107 height 67
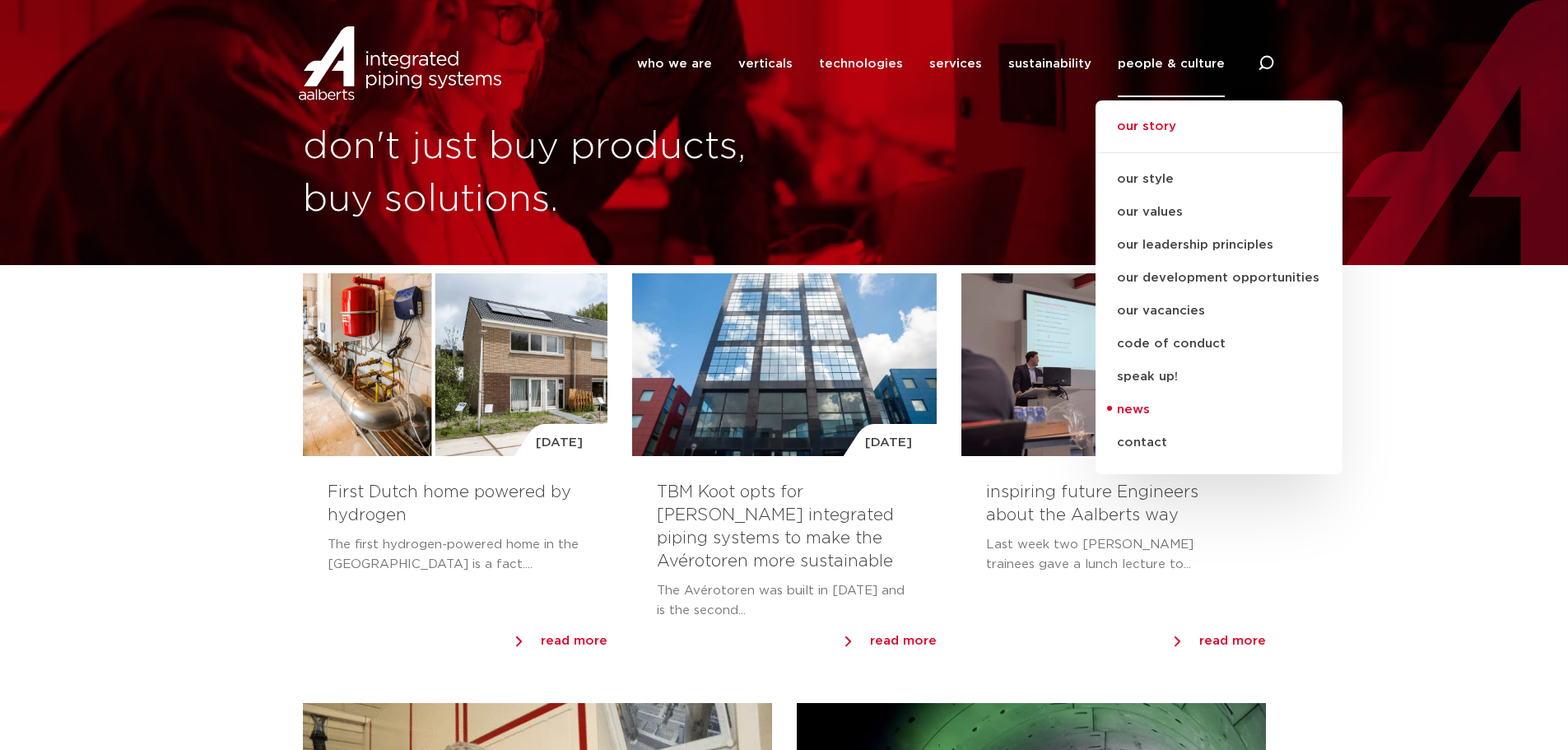
click at [1168, 122] on link "our story" at bounding box center [1219, 135] width 247 height 37
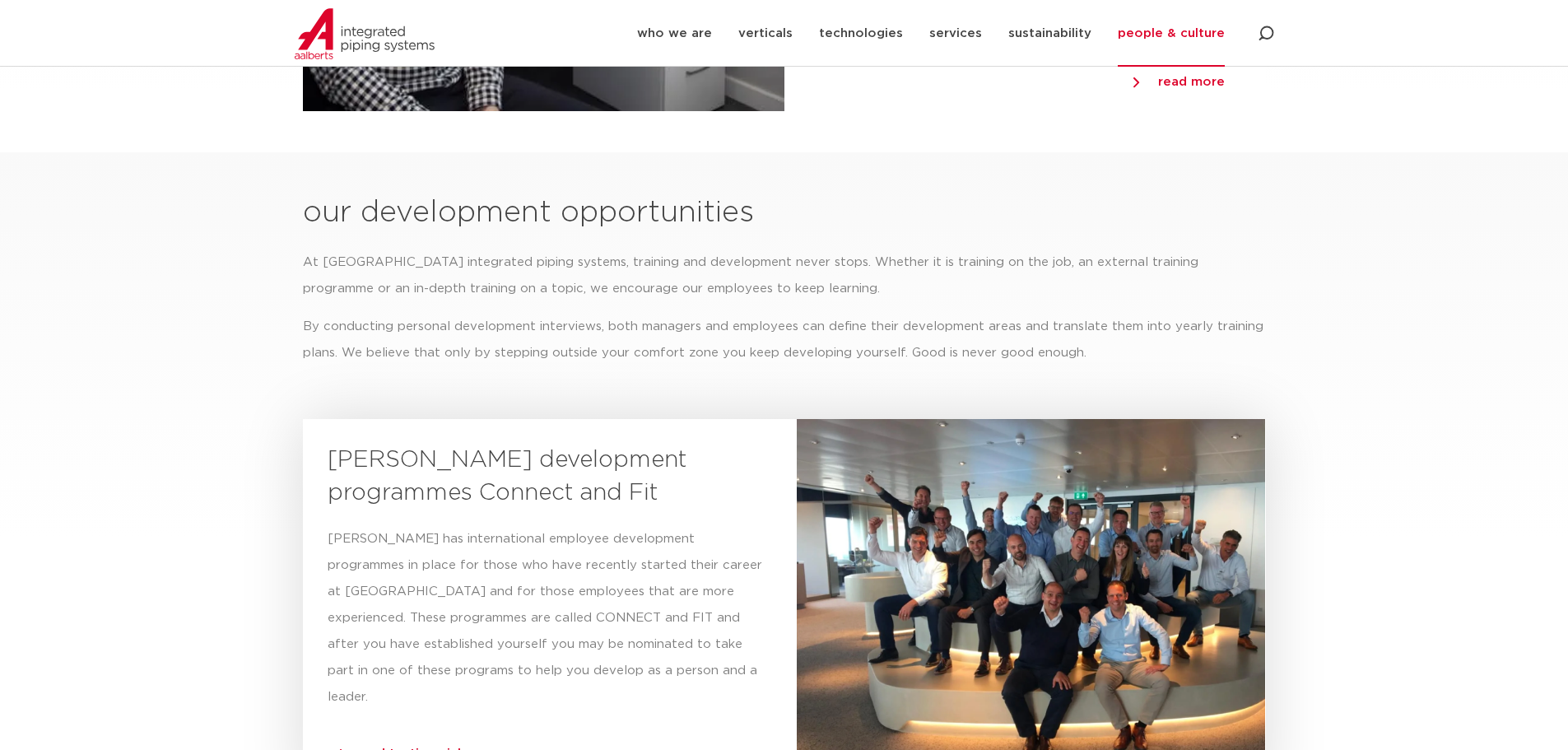
scroll to position [3569, 0]
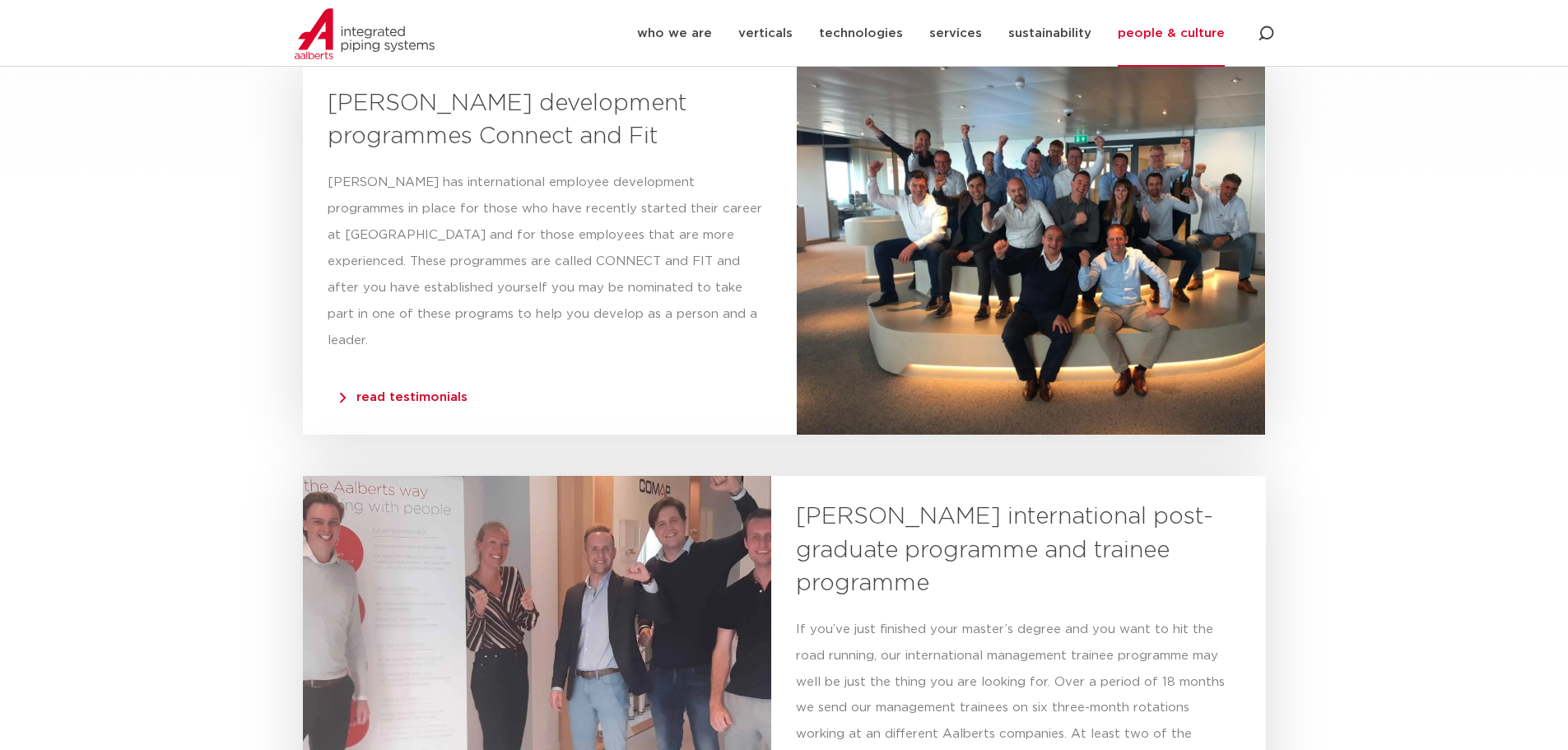
click at [373, 39] on img at bounding box center [364, 33] width 140 height 51
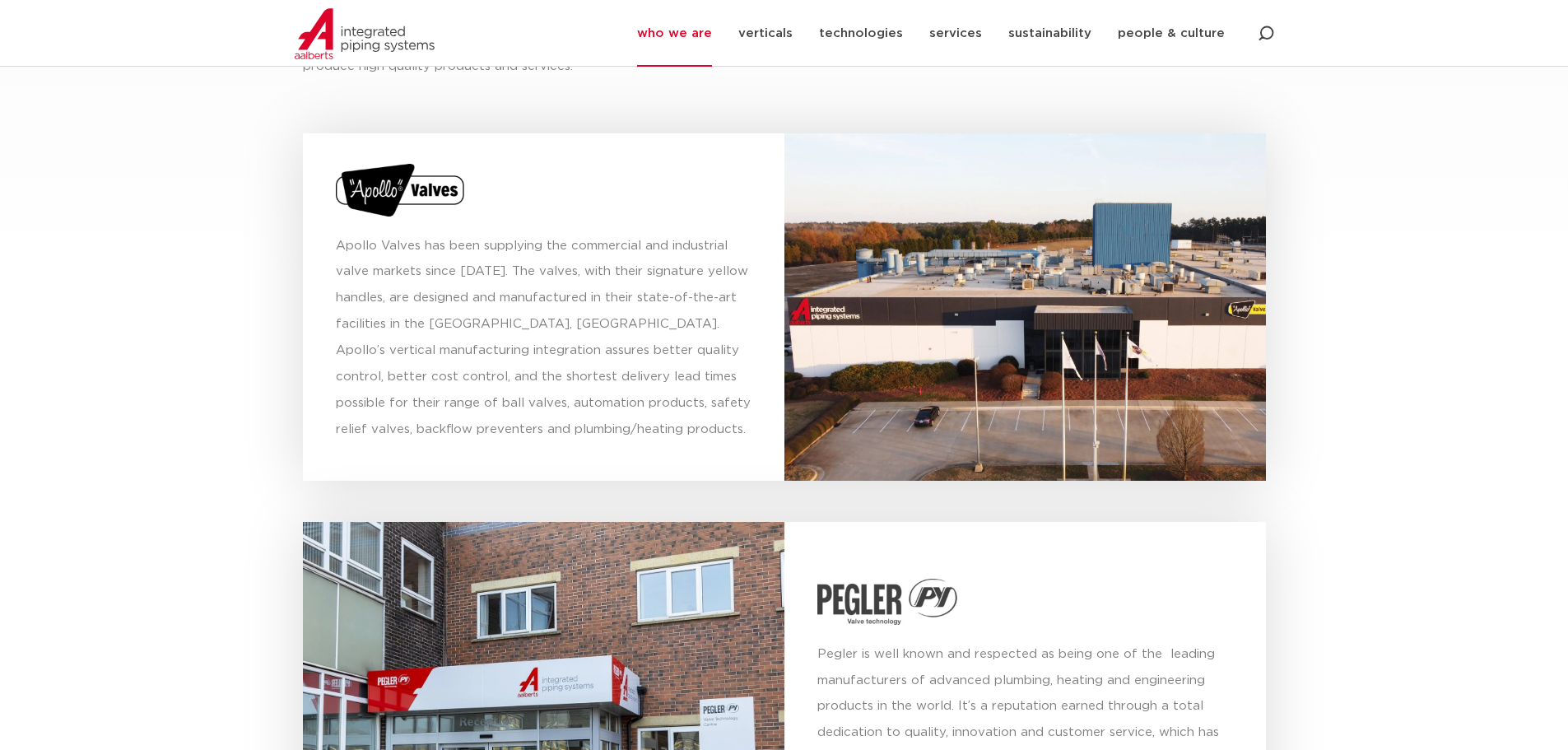
scroll to position [6784, 0]
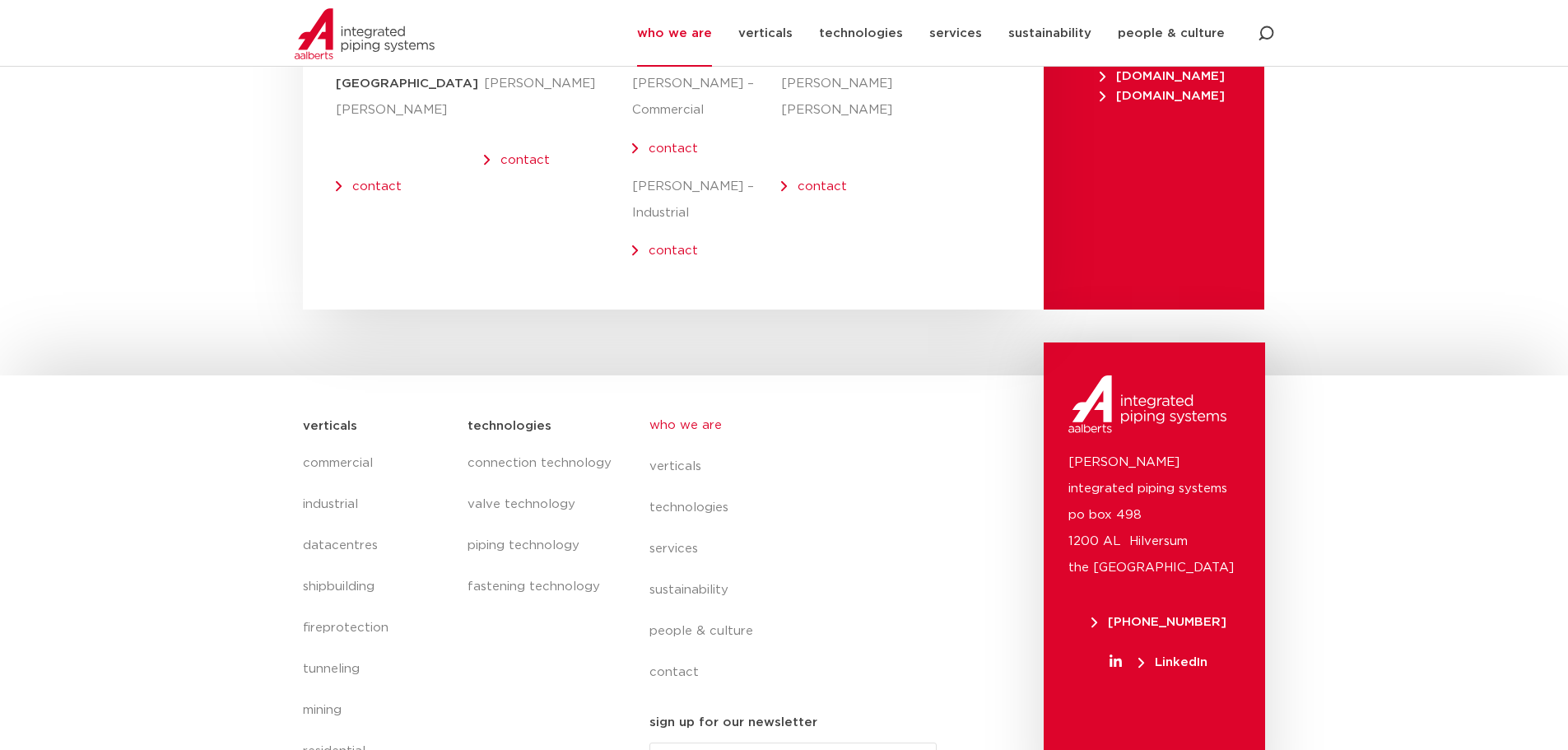
click at [700, 405] on link "who we are" at bounding box center [800, 425] width 301 height 41
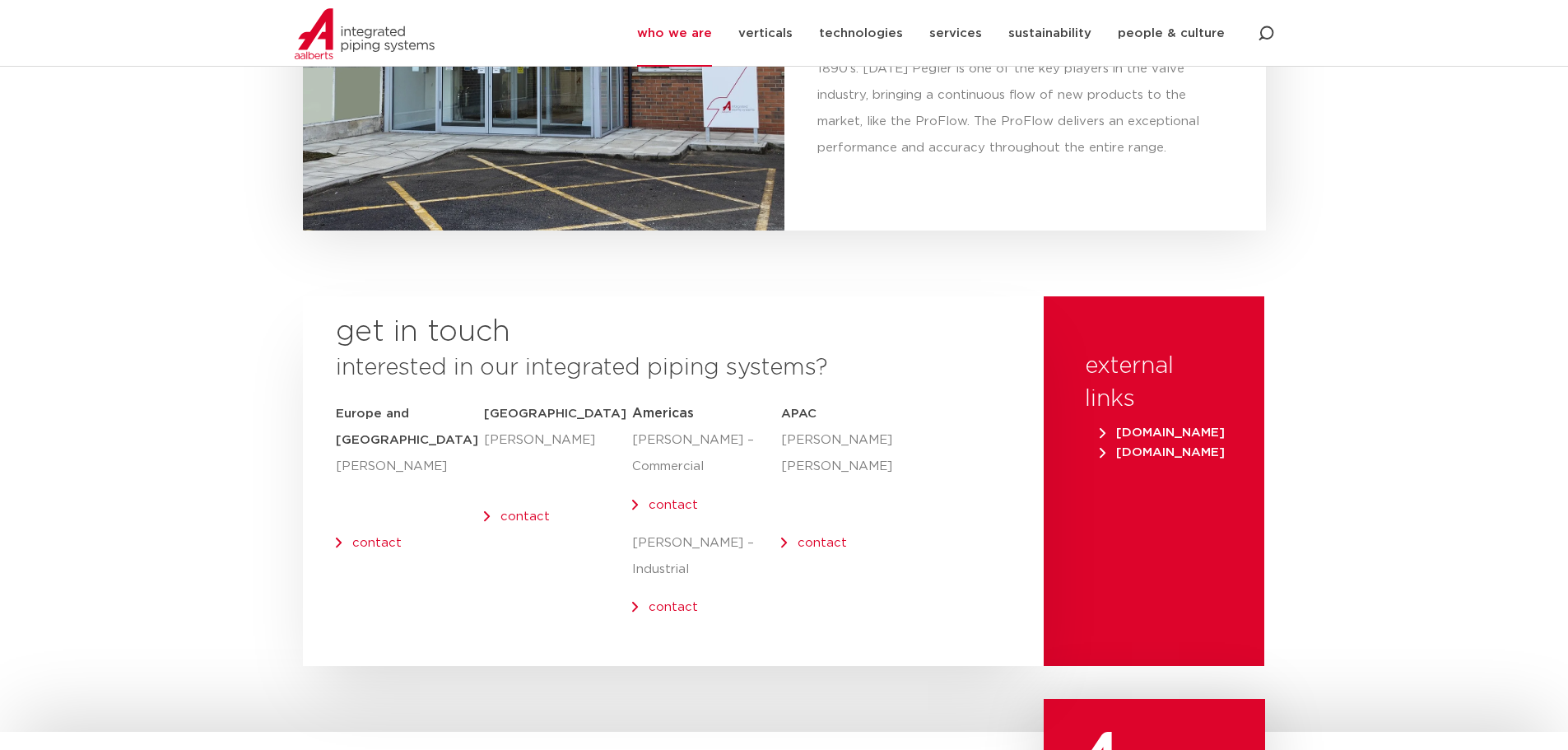
scroll to position [6784, 0]
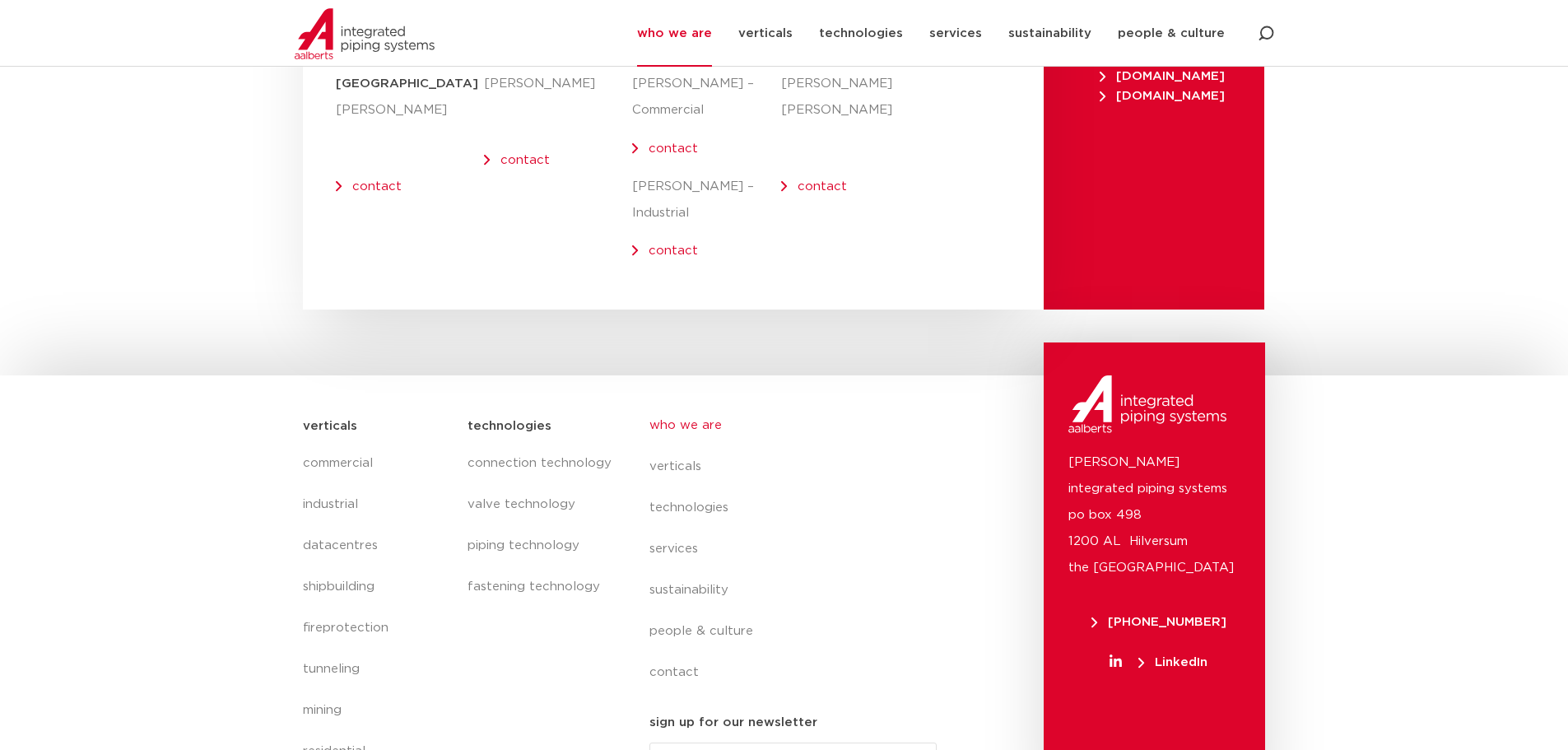
click at [309, 28] on img at bounding box center [364, 33] width 140 height 51
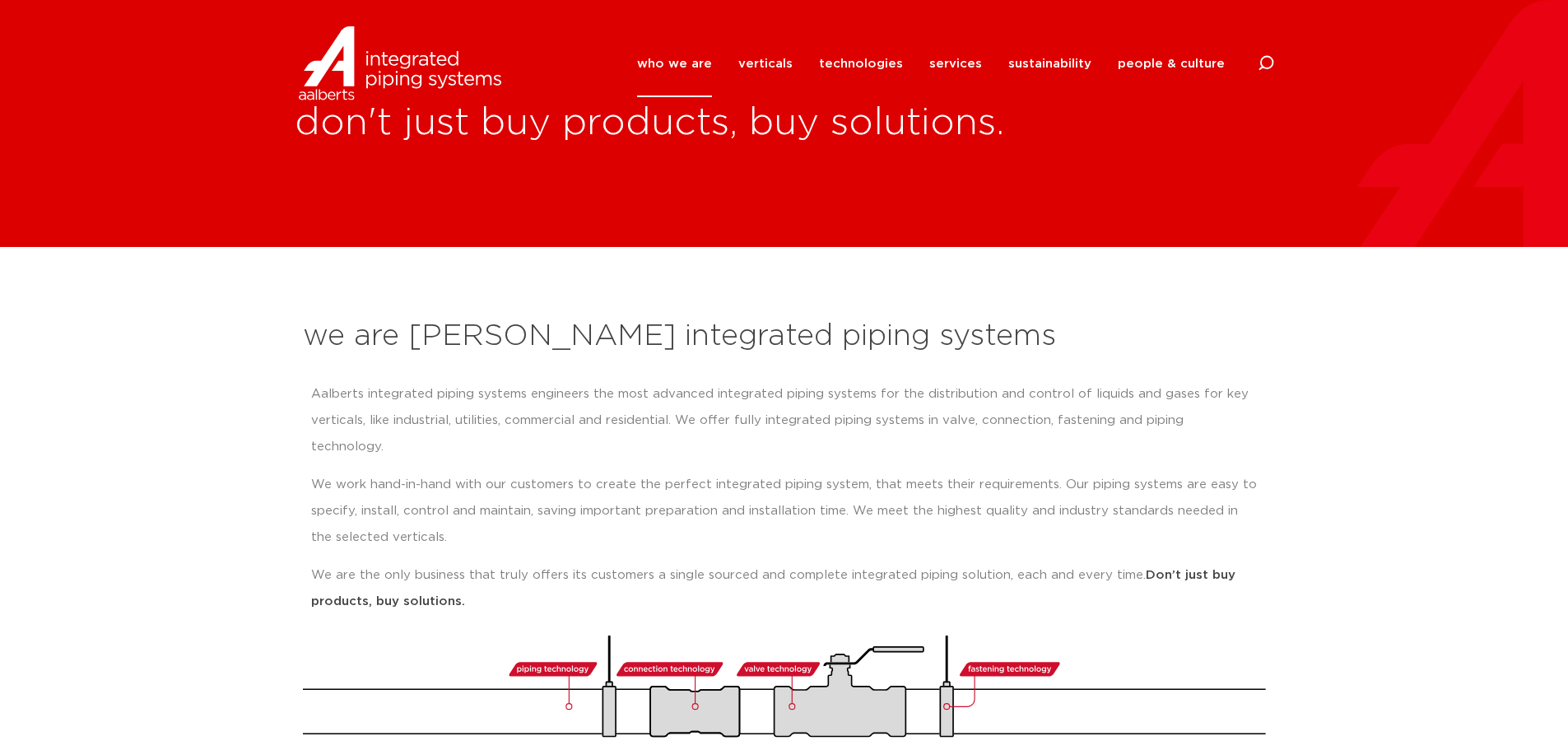
click at [344, 65] on img at bounding box center [400, 63] width 210 height 74
